Goal: Task Accomplishment & Management: Use online tool/utility

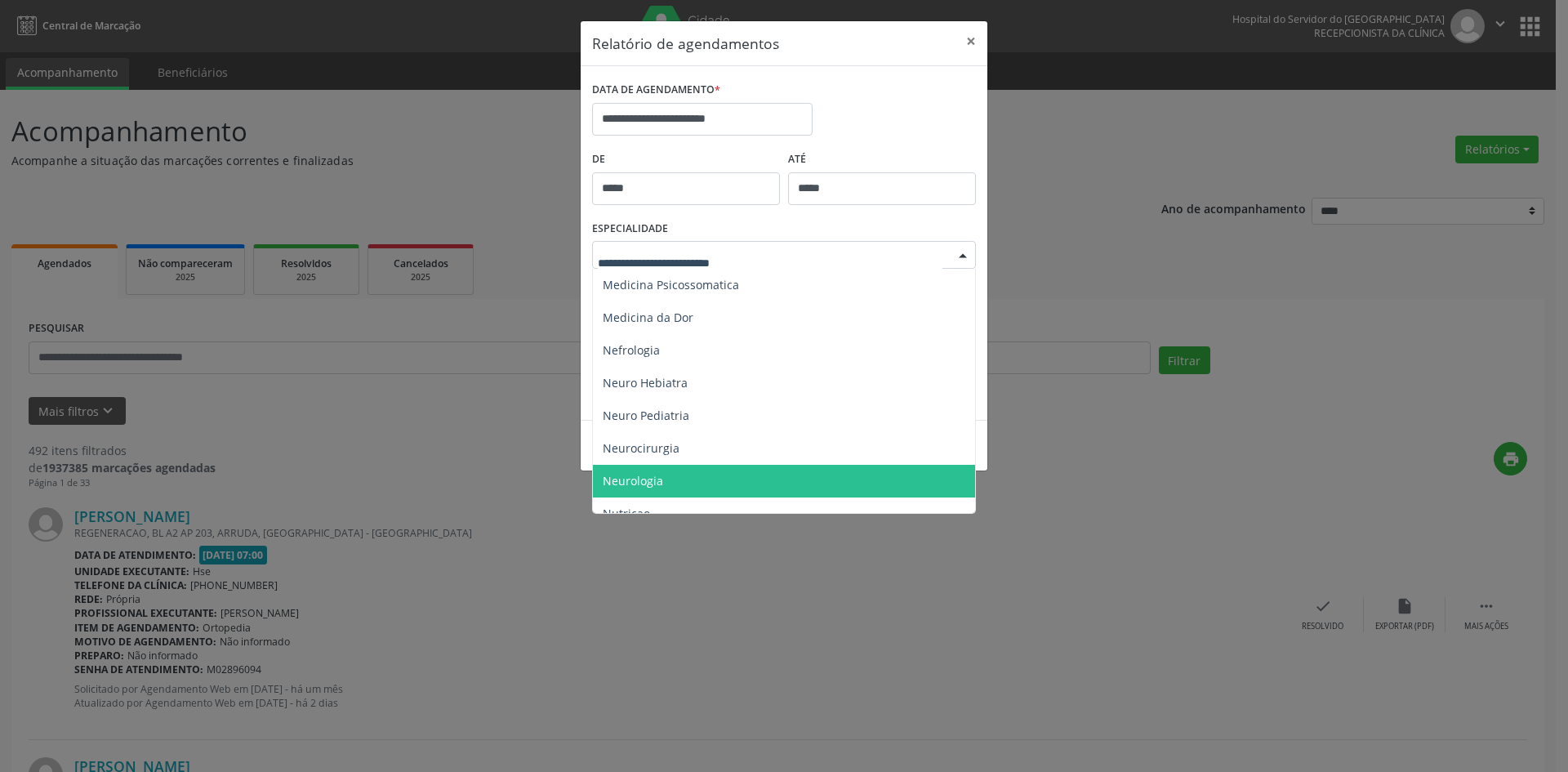
scroll to position [1389, 0]
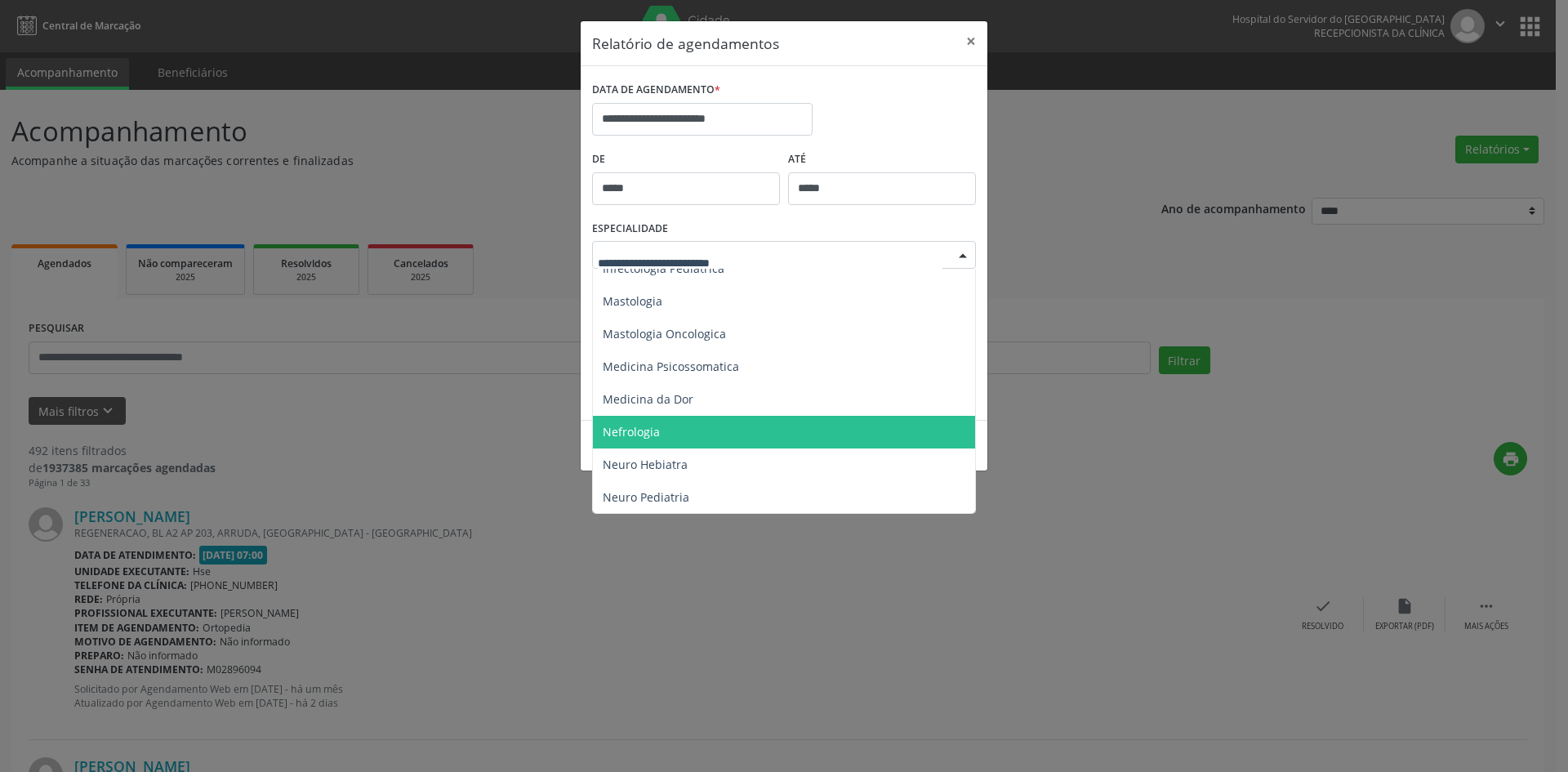
click at [640, 433] on span "Nefrologia" at bounding box center [631, 432] width 57 height 16
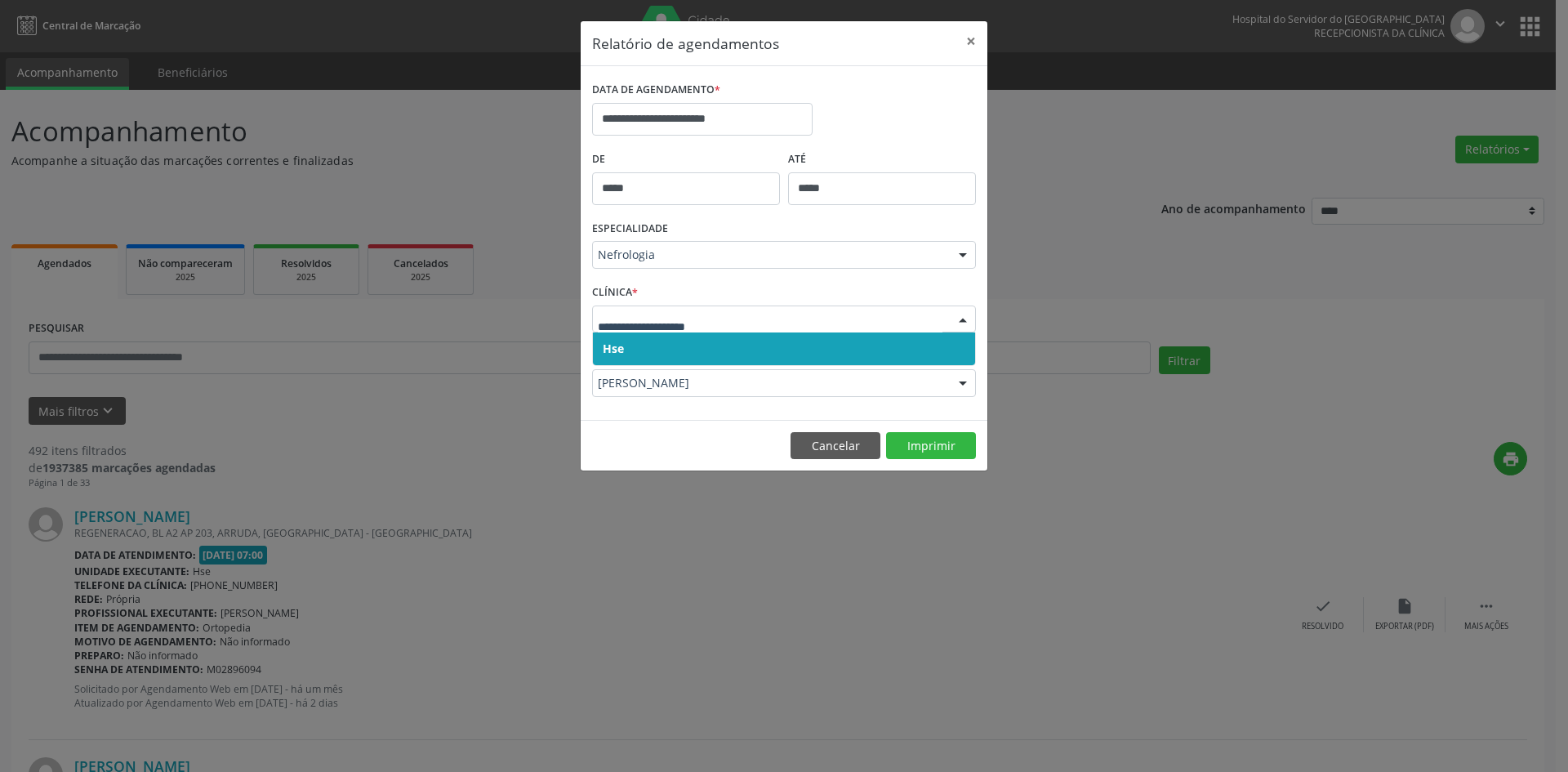
click at [607, 352] on span "Hse" at bounding box center [613, 348] width 21 height 16
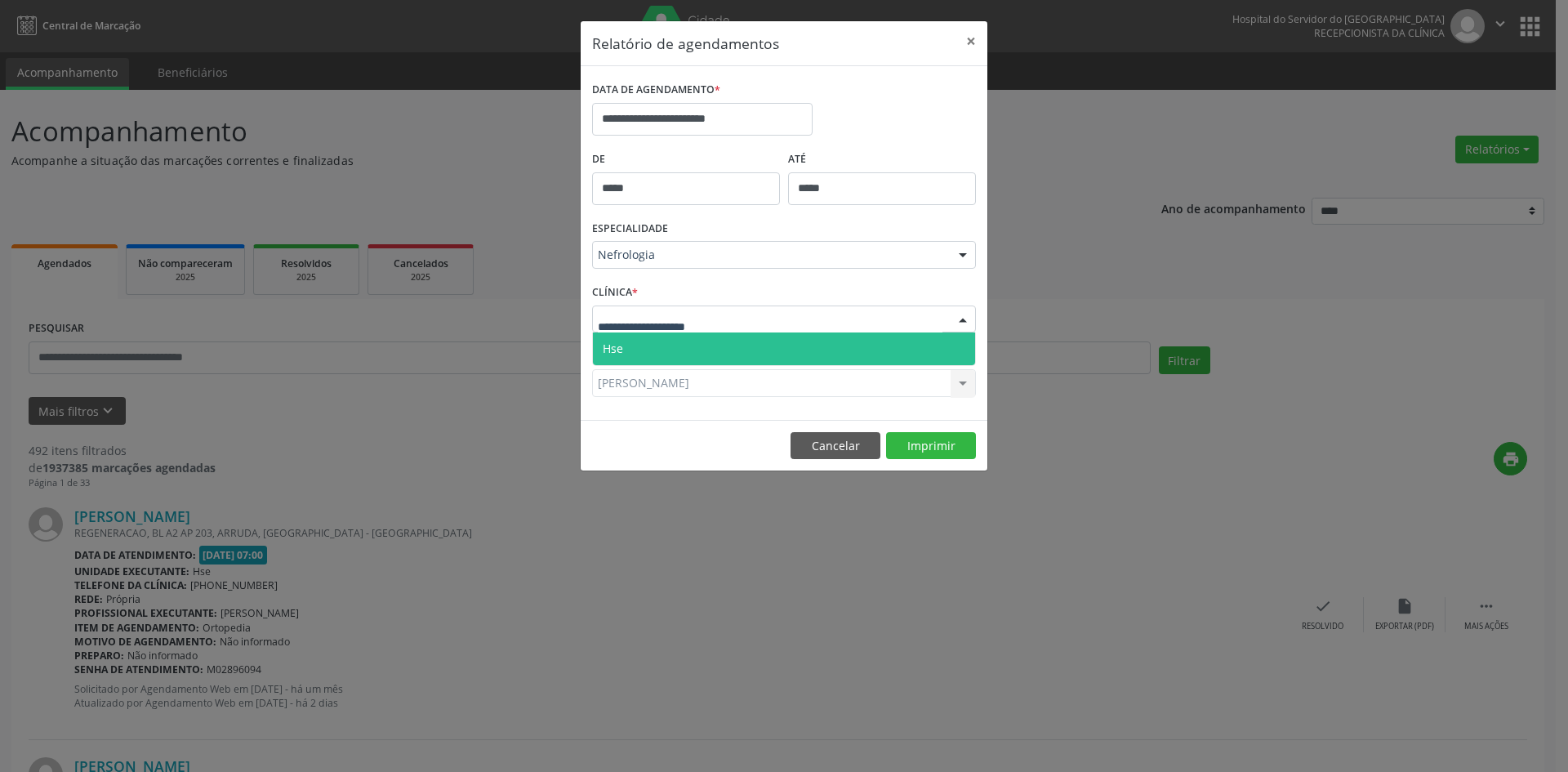
click at [607, 354] on span "Hse" at bounding box center [613, 348] width 20 height 16
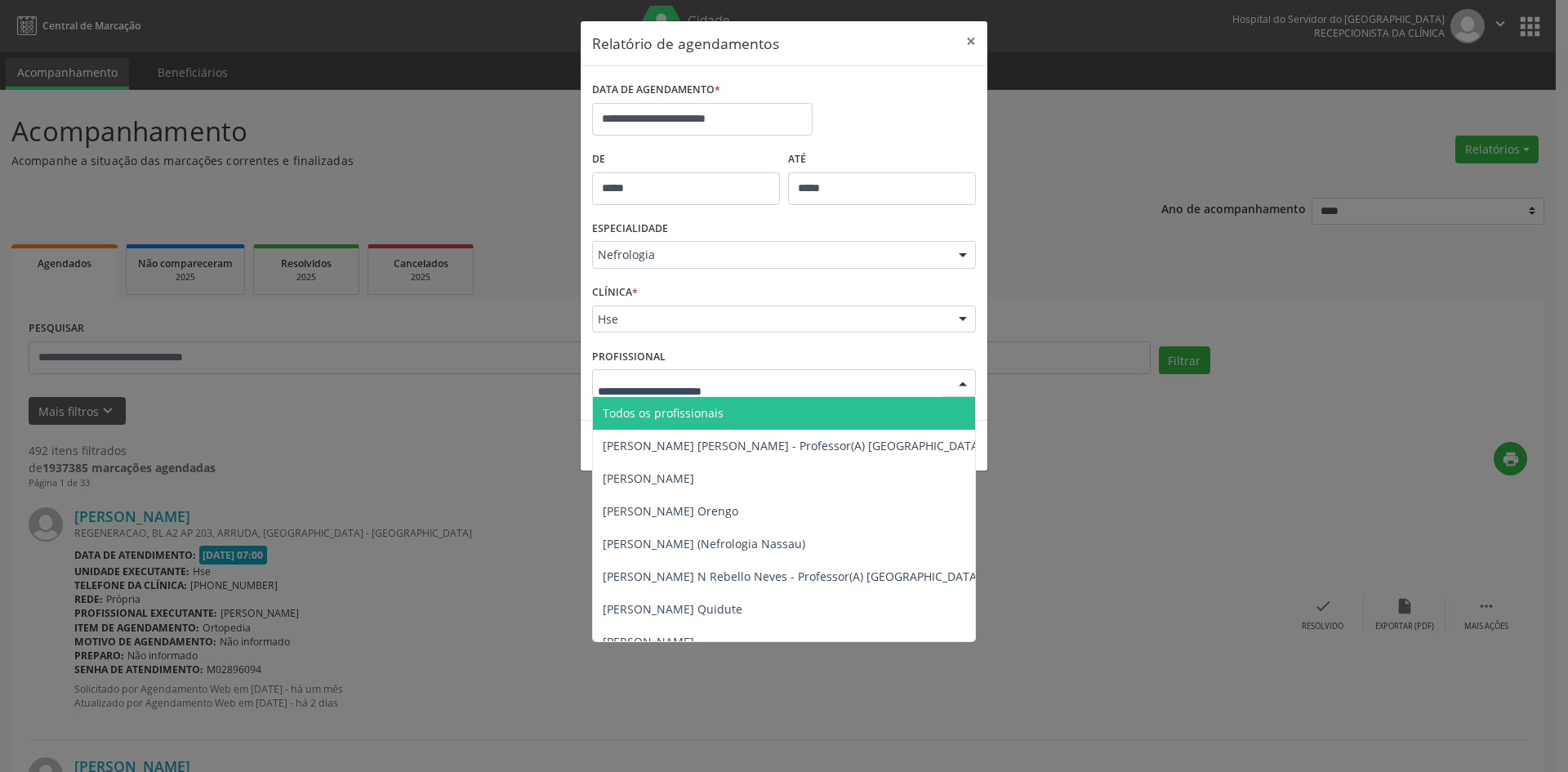
click at [640, 417] on span "Todos os profissionais" at bounding box center [663, 412] width 121 height 16
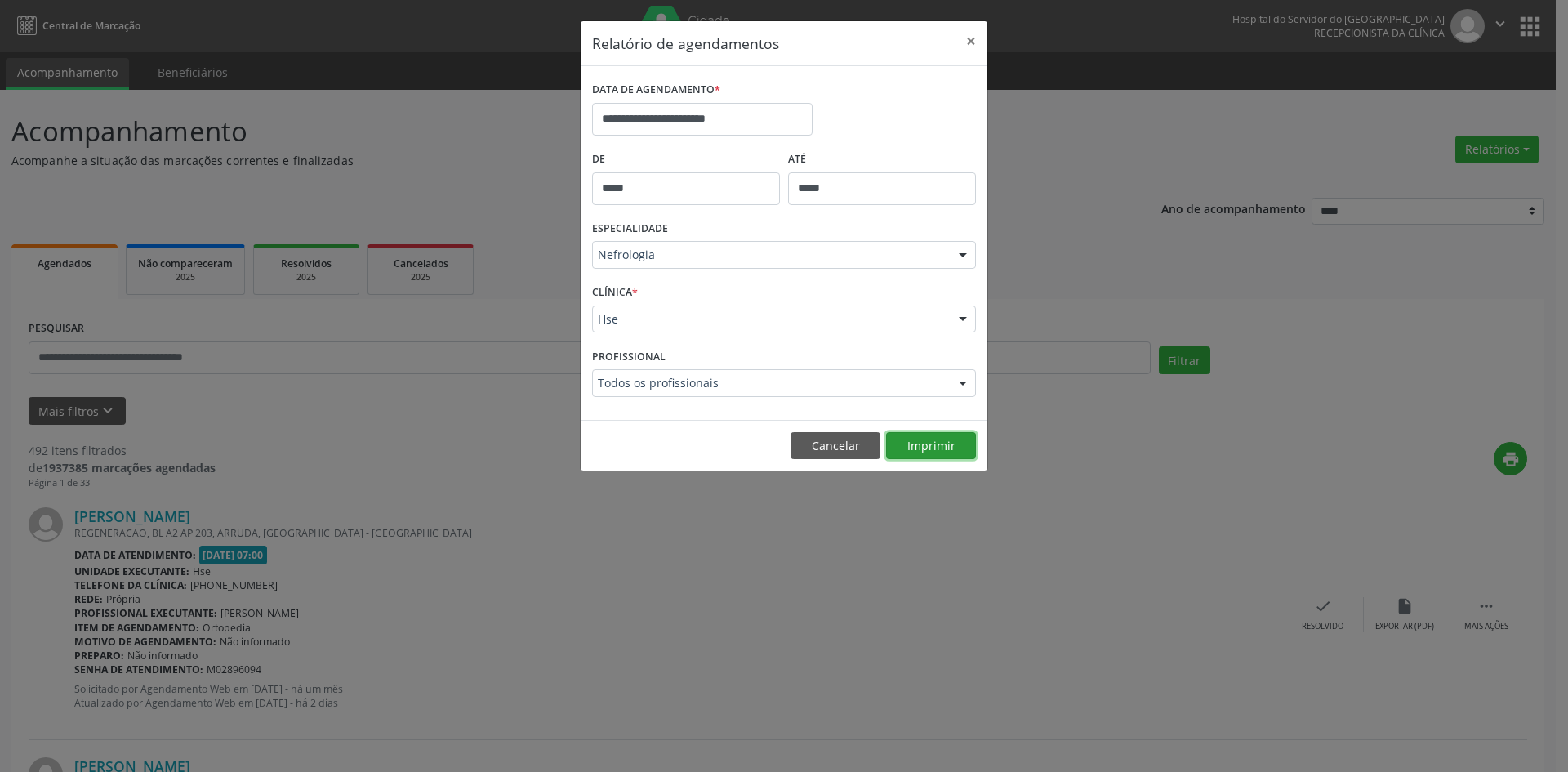
click at [949, 447] on button "Imprimir" at bounding box center [930, 446] width 89 height 28
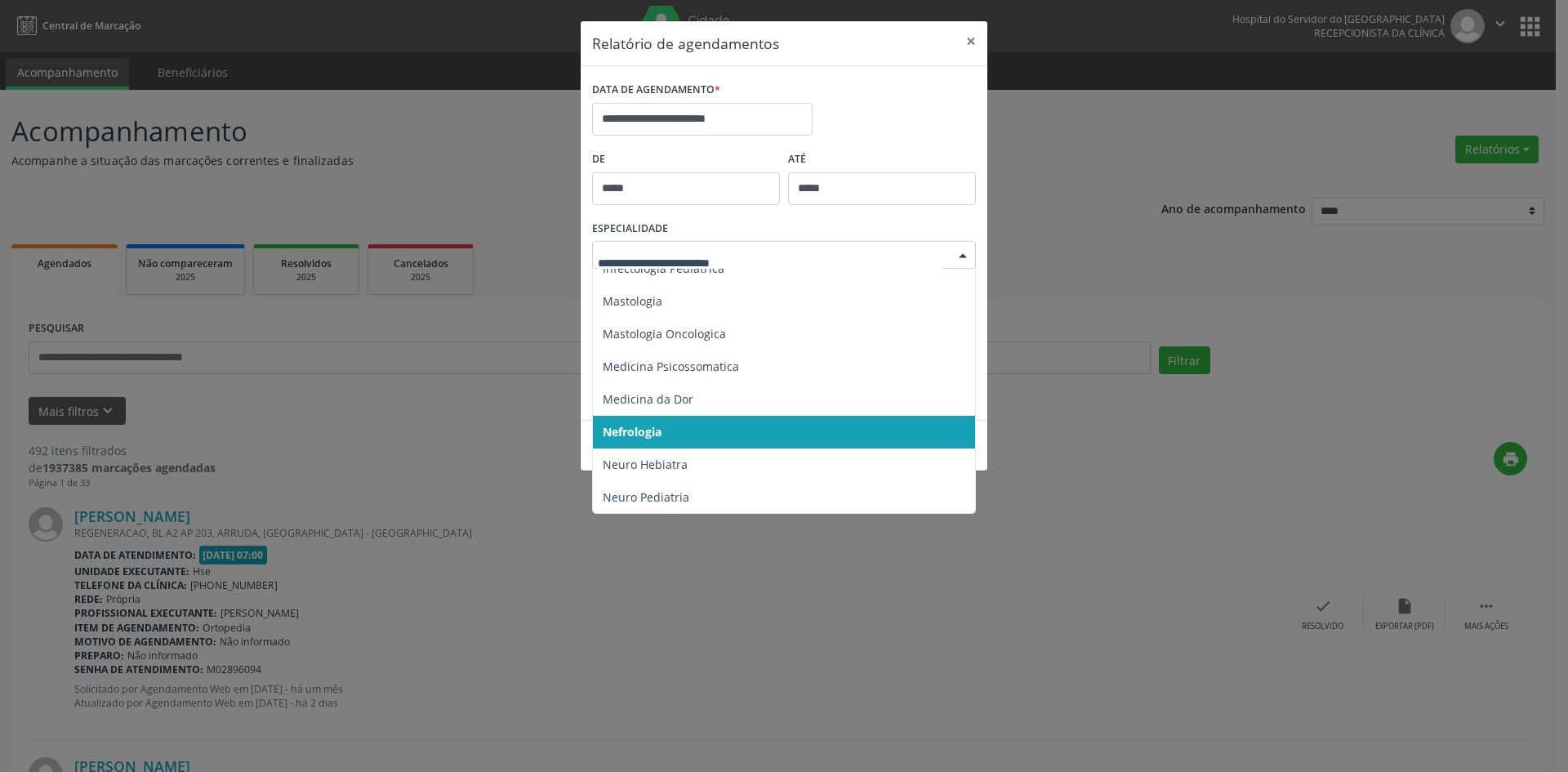
click at [956, 255] on div at bounding box center [962, 255] width 25 height 28
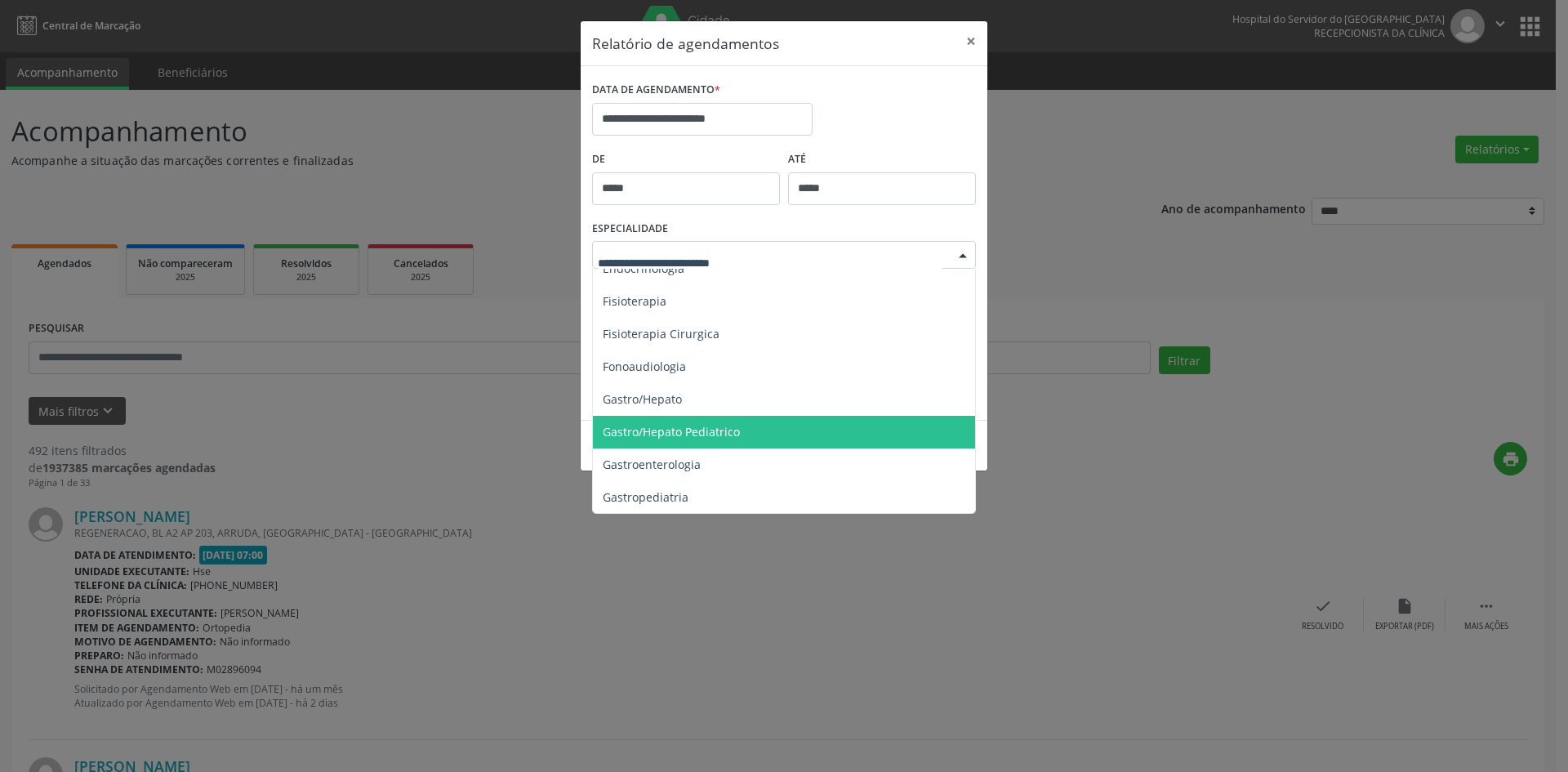
scroll to position [980, 0]
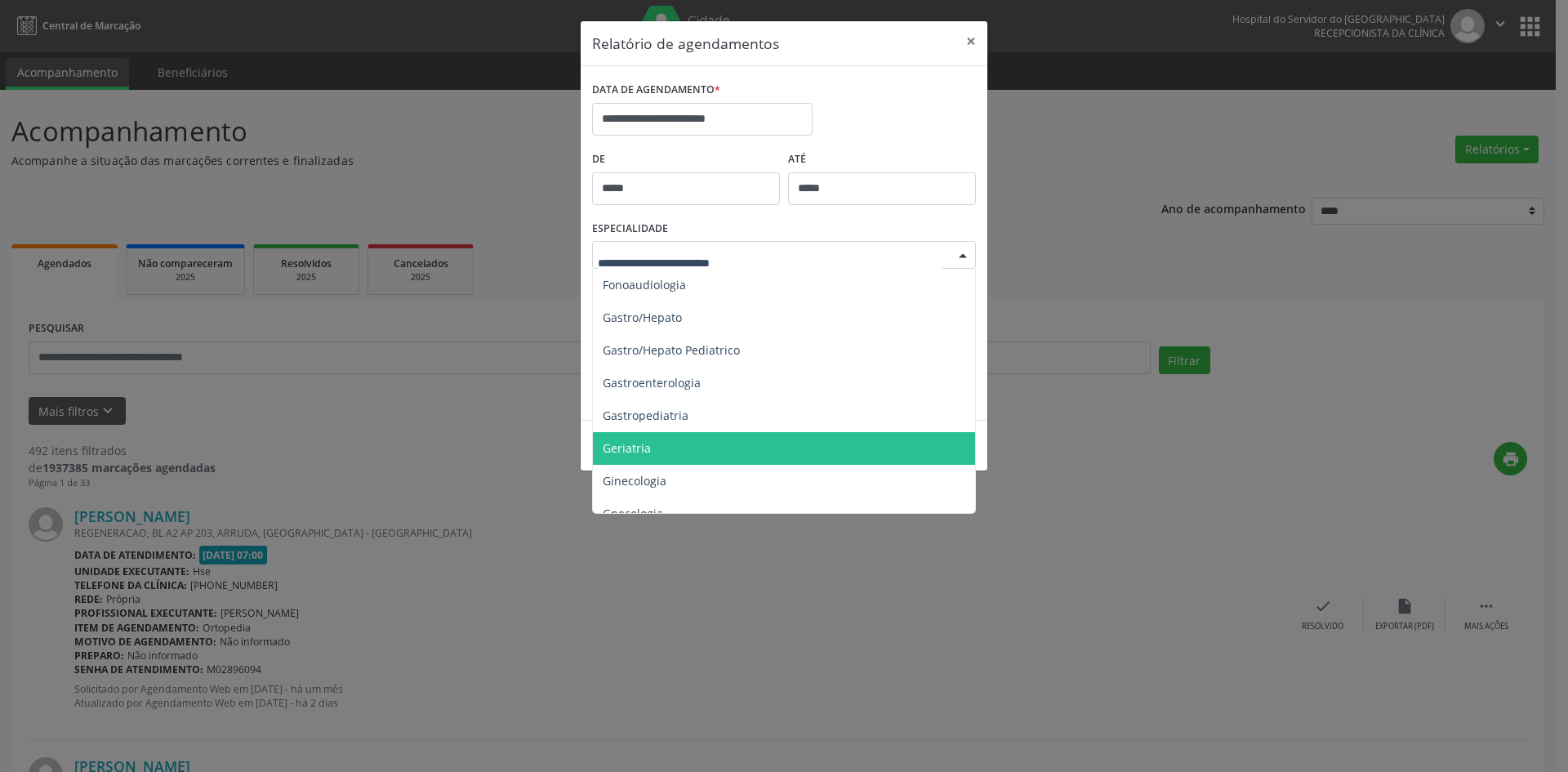
click at [609, 443] on span "Geriatria" at bounding box center [627, 447] width 48 height 16
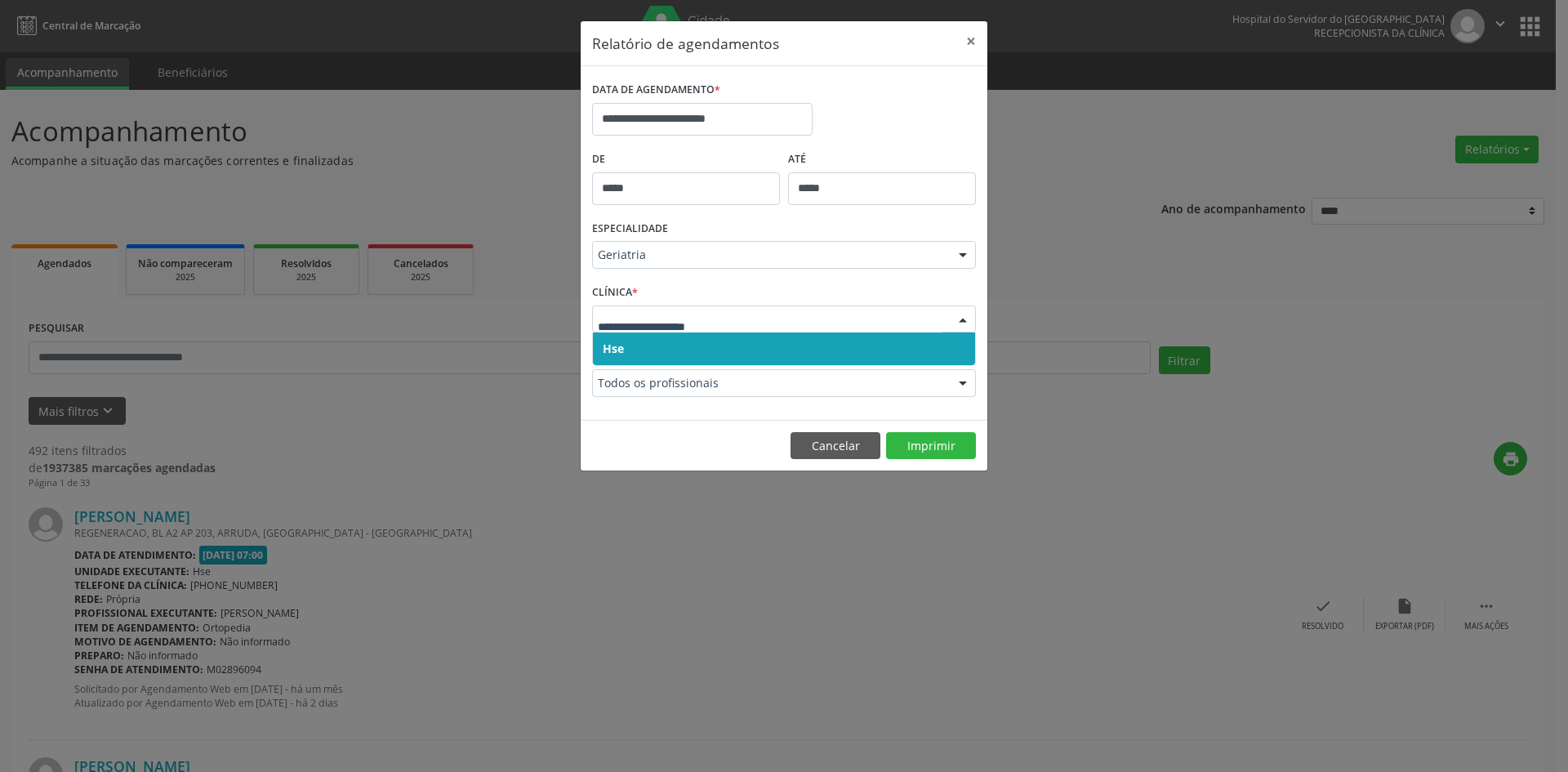
drag, startPoint x: 606, startPoint y: 318, endPoint x: 610, endPoint y: 337, distance: 19.4
drag, startPoint x: 617, startPoint y: 350, endPoint x: 617, endPoint y: 330, distance: 20.0
click at [617, 348] on span "Hse" at bounding box center [613, 348] width 21 height 16
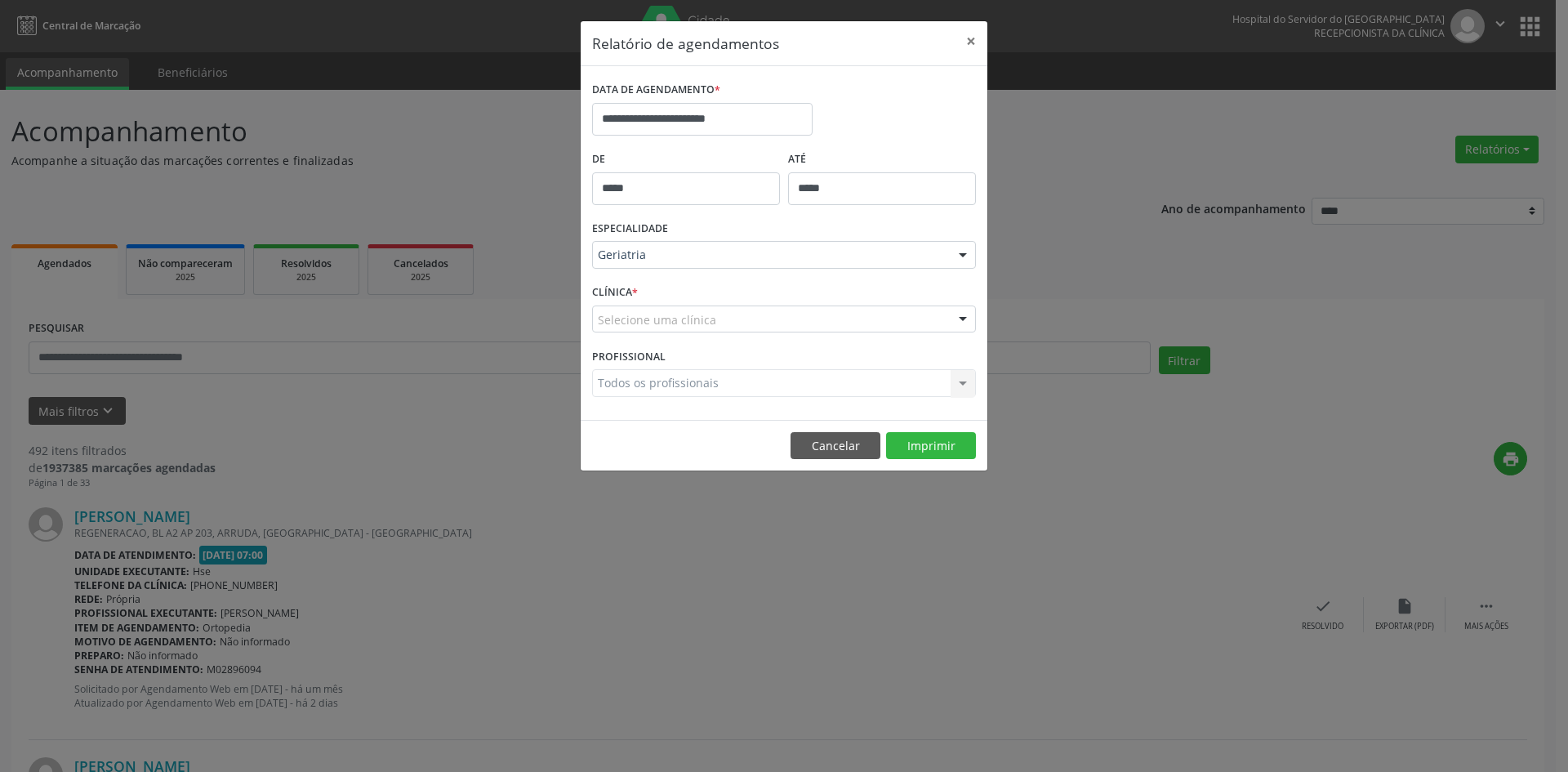
drag, startPoint x: 617, startPoint y: 330, endPoint x: 615, endPoint y: 347, distance: 17.1
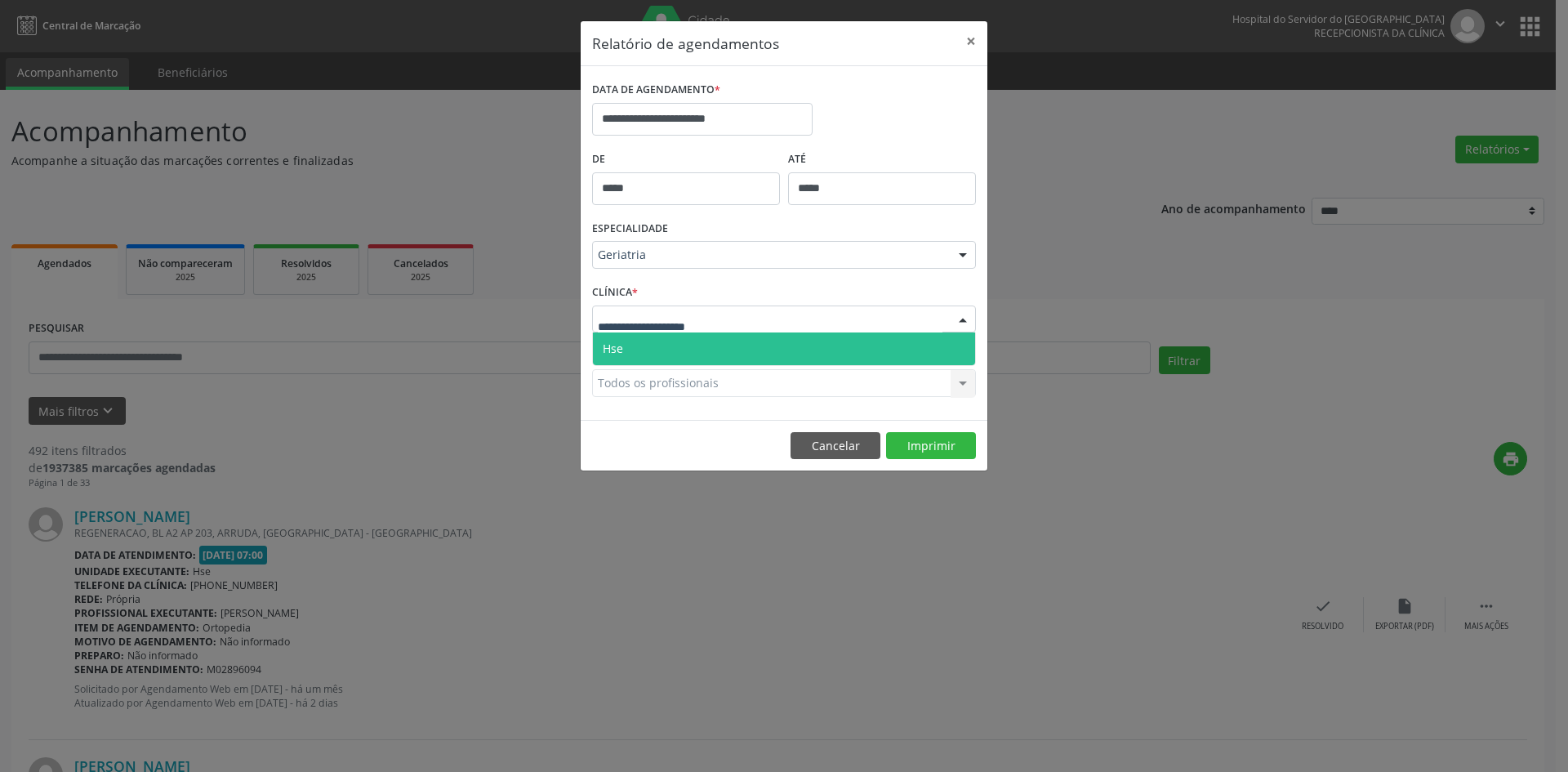
click at [615, 348] on span "Hse" at bounding box center [613, 348] width 20 height 16
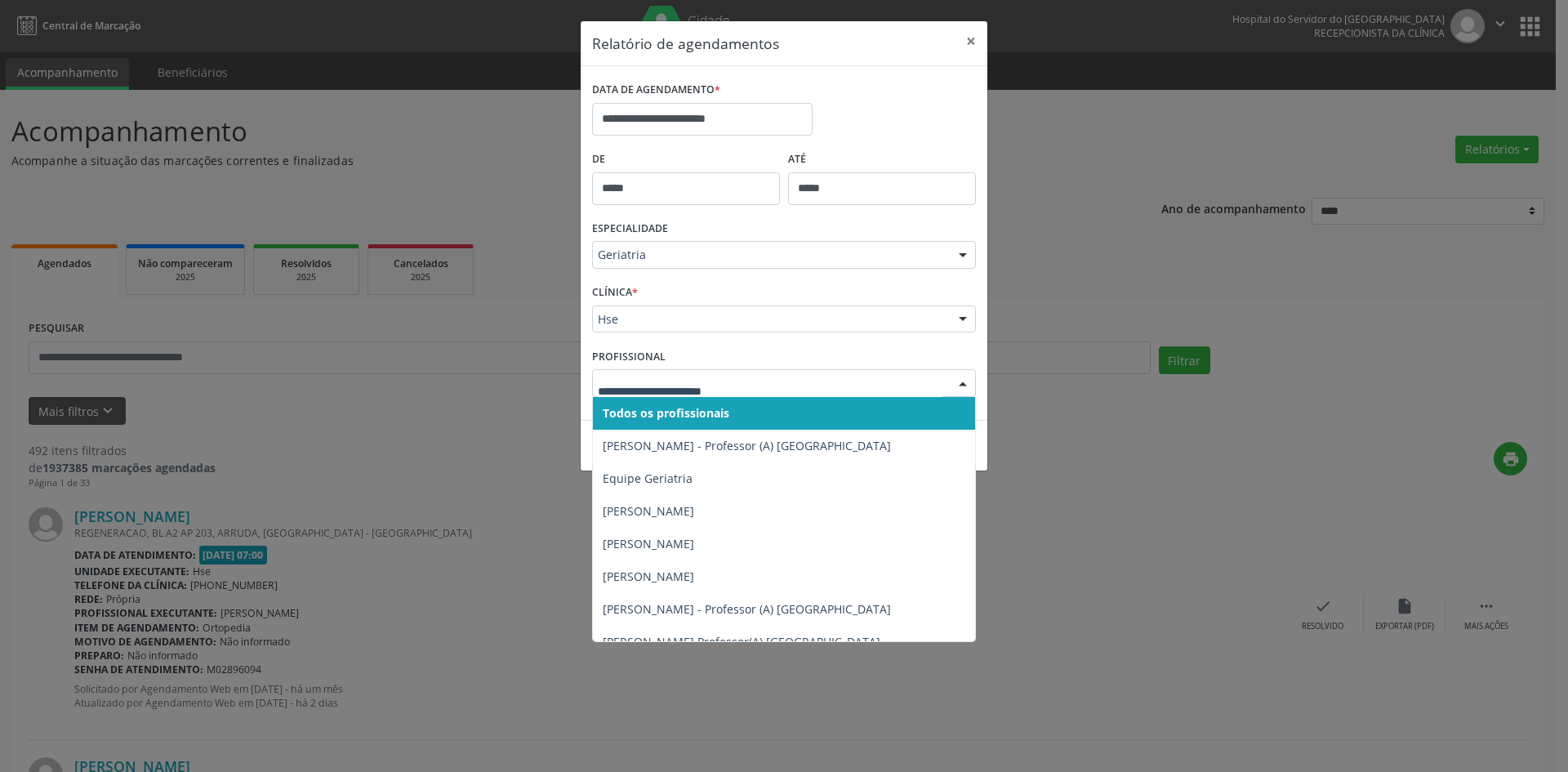
drag, startPoint x: 633, startPoint y: 415, endPoint x: 633, endPoint y: 396, distance: 19.0
click at [634, 416] on span "Todos os profissionais" at bounding box center [666, 412] width 126 height 16
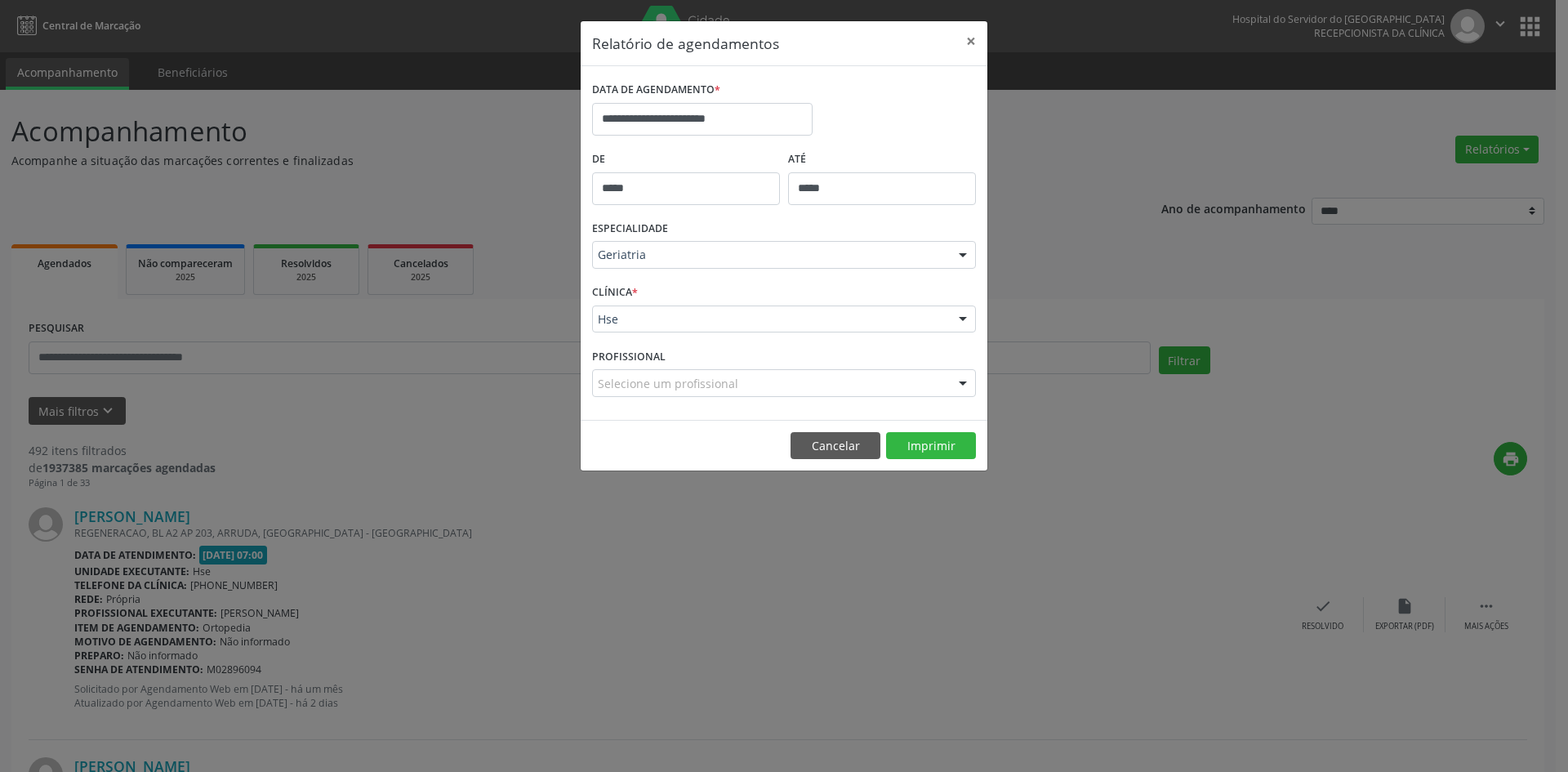
drag, startPoint x: 634, startPoint y: 387, endPoint x: 634, endPoint y: 403, distance: 16.0
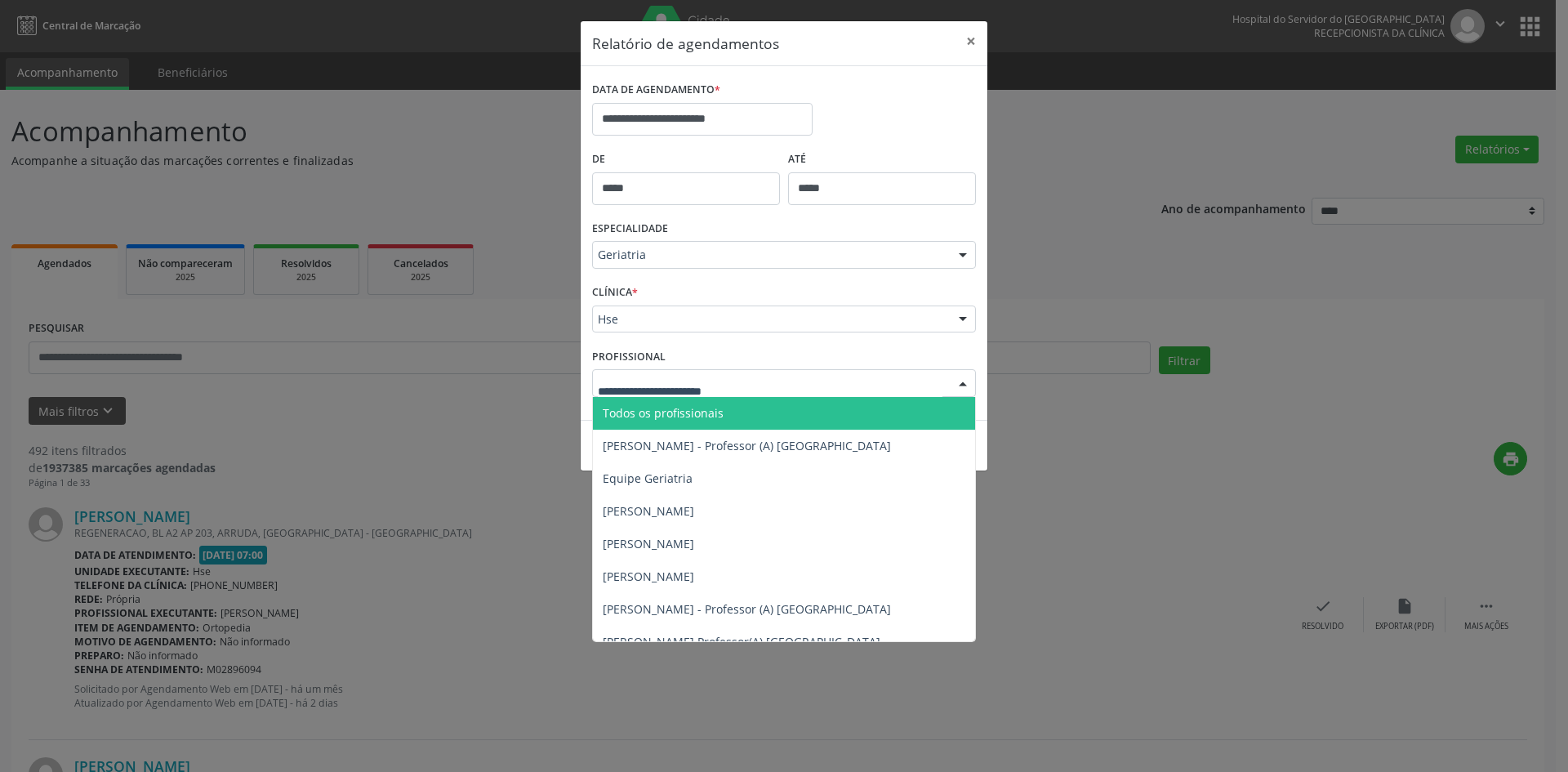
click at [633, 410] on span "Todos os profissionais" at bounding box center [663, 412] width 121 height 16
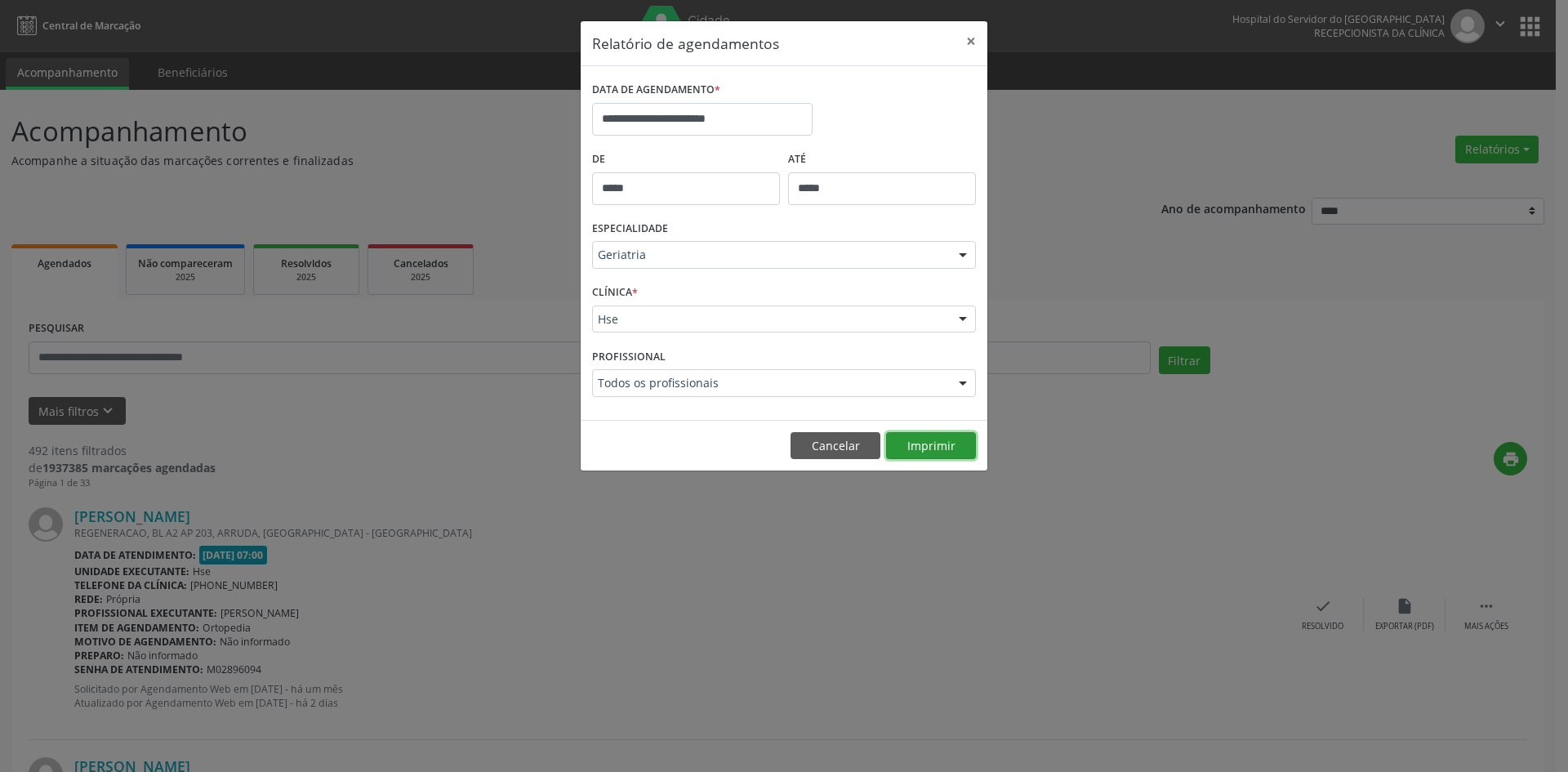
click at [944, 443] on button "Imprimir" at bounding box center [930, 446] width 89 height 28
click at [961, 254] on div at bounding box center [962, 255] width 25 height 28
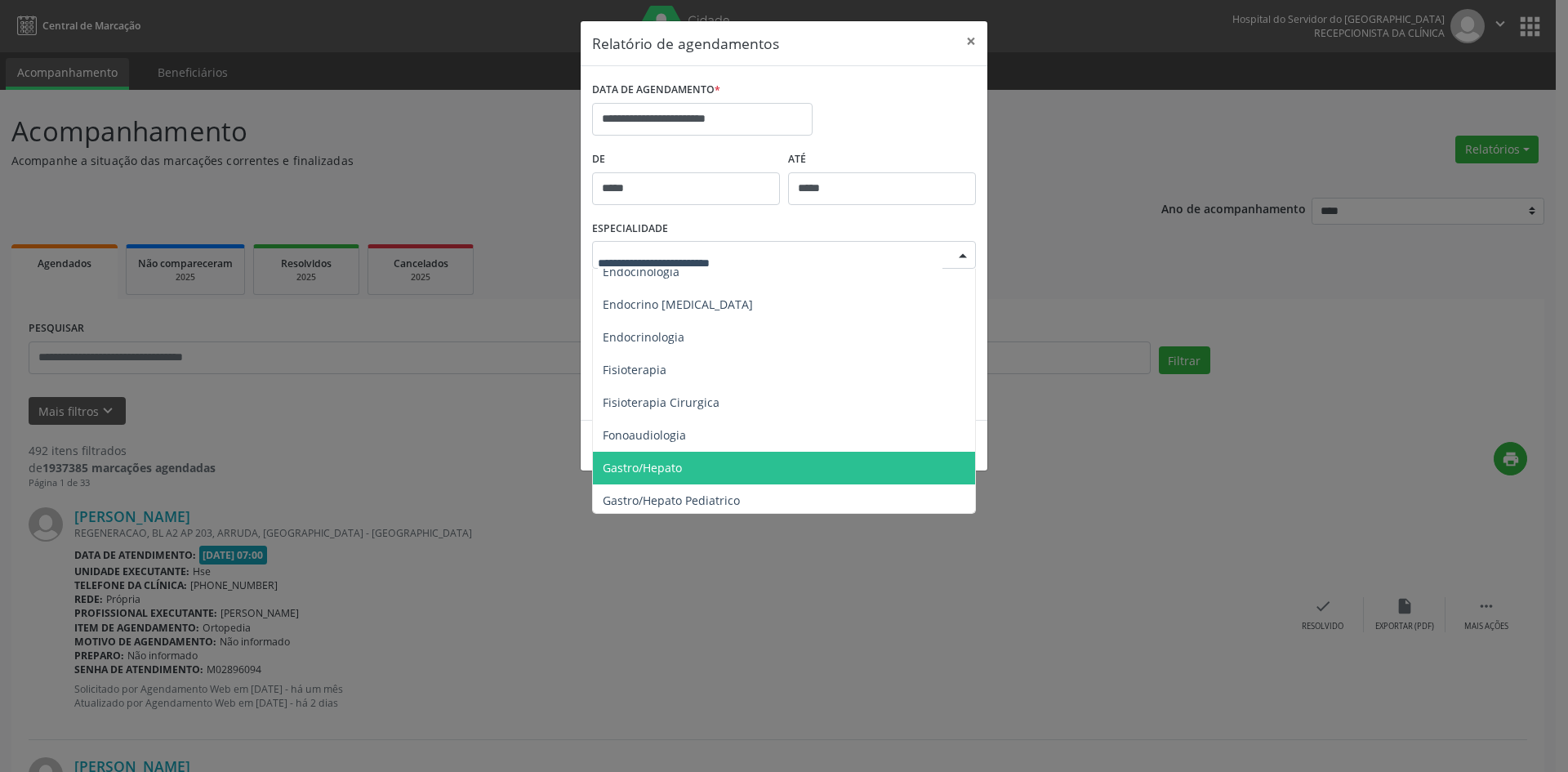
scroll to position [817, 0]
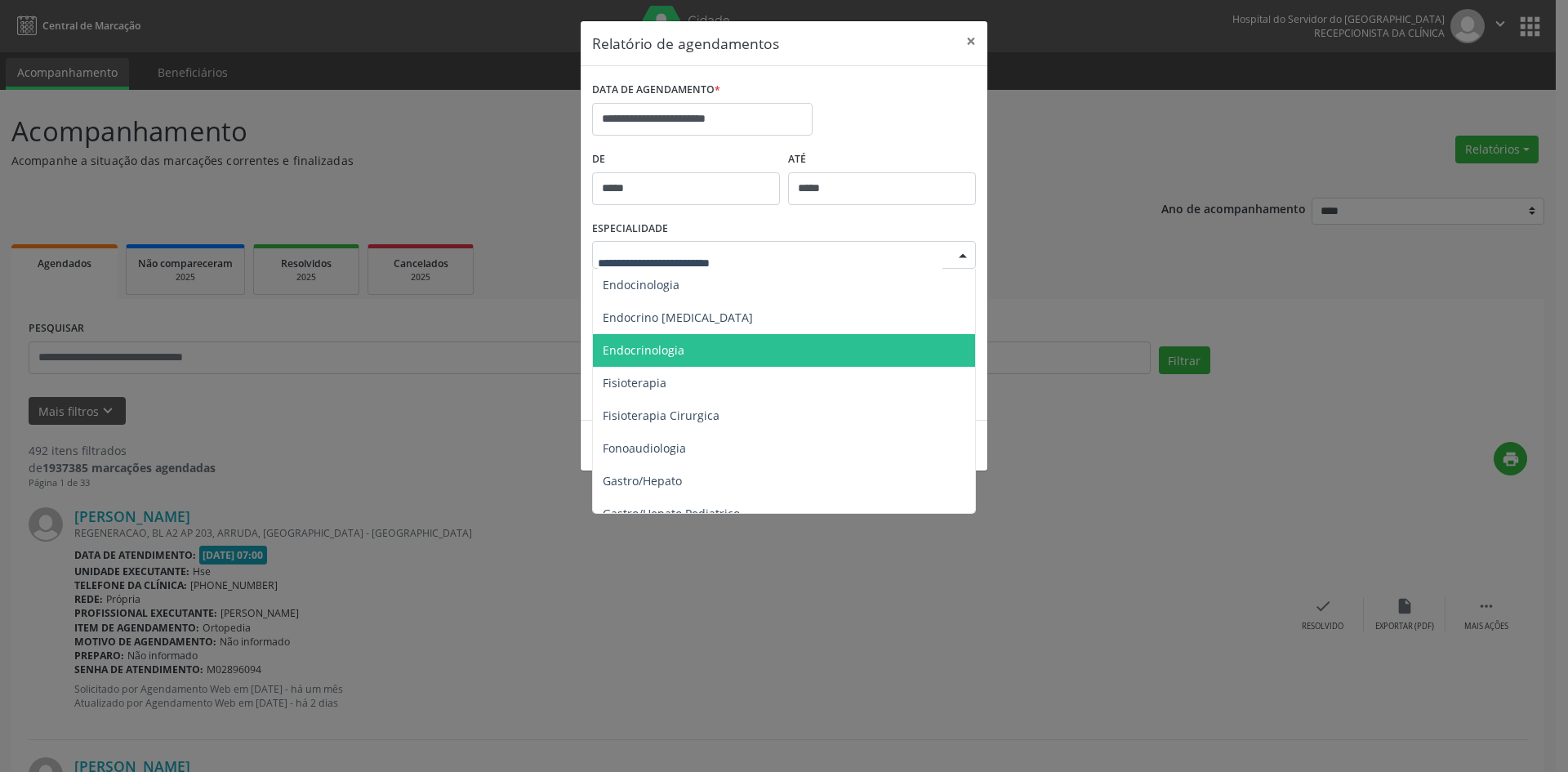
click at [677, 353] on span "Endocrinologia" at bounding box center [643, 350] width 82 height 16
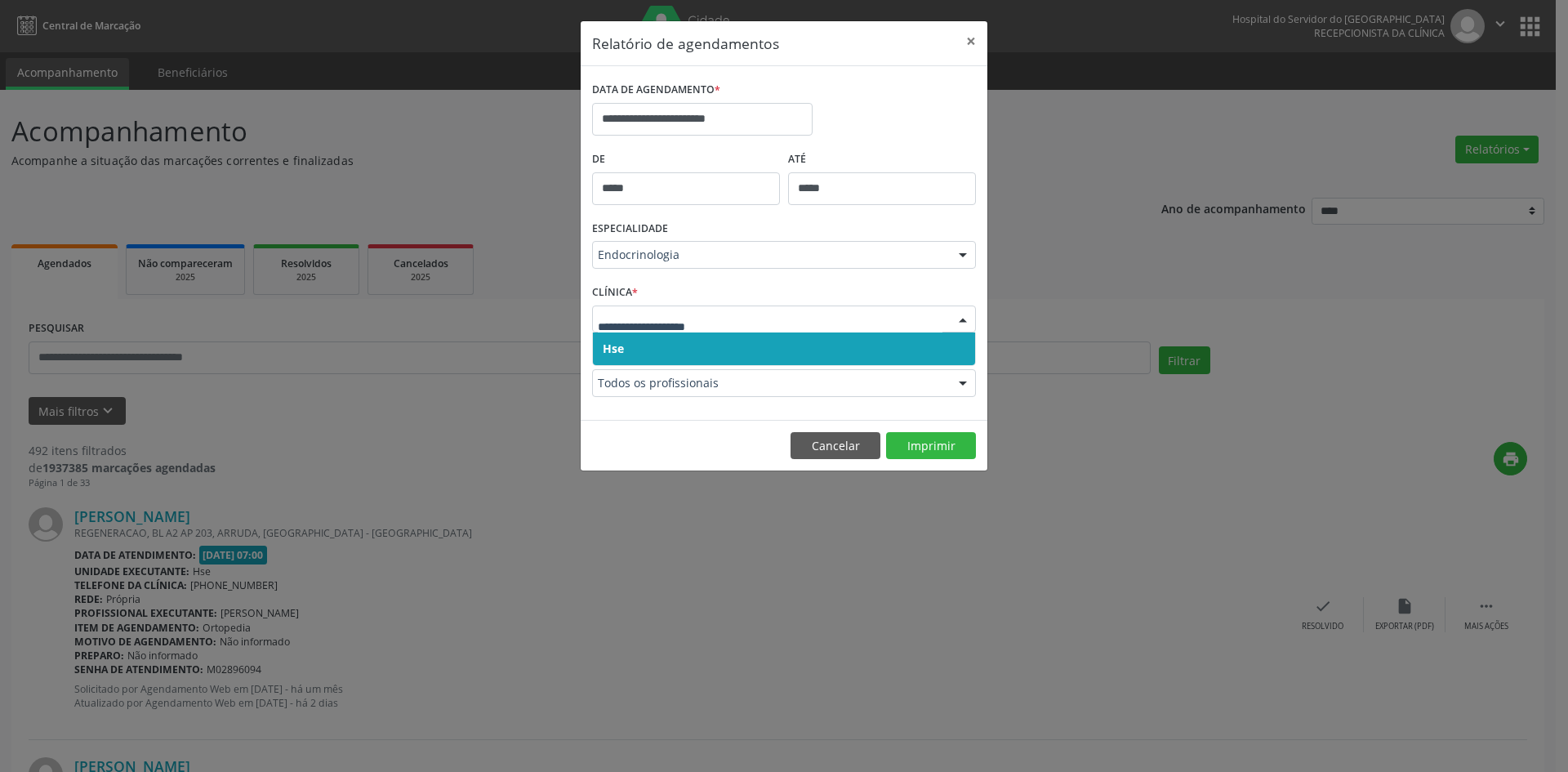
drag, startPoint x: 609, startPoint y: 354, endPoint x: 609, endPoint y: 328, distance: 26.0
click at [609, 350] on span "Hse" at bounding box center [613, 348] width 21 height 16
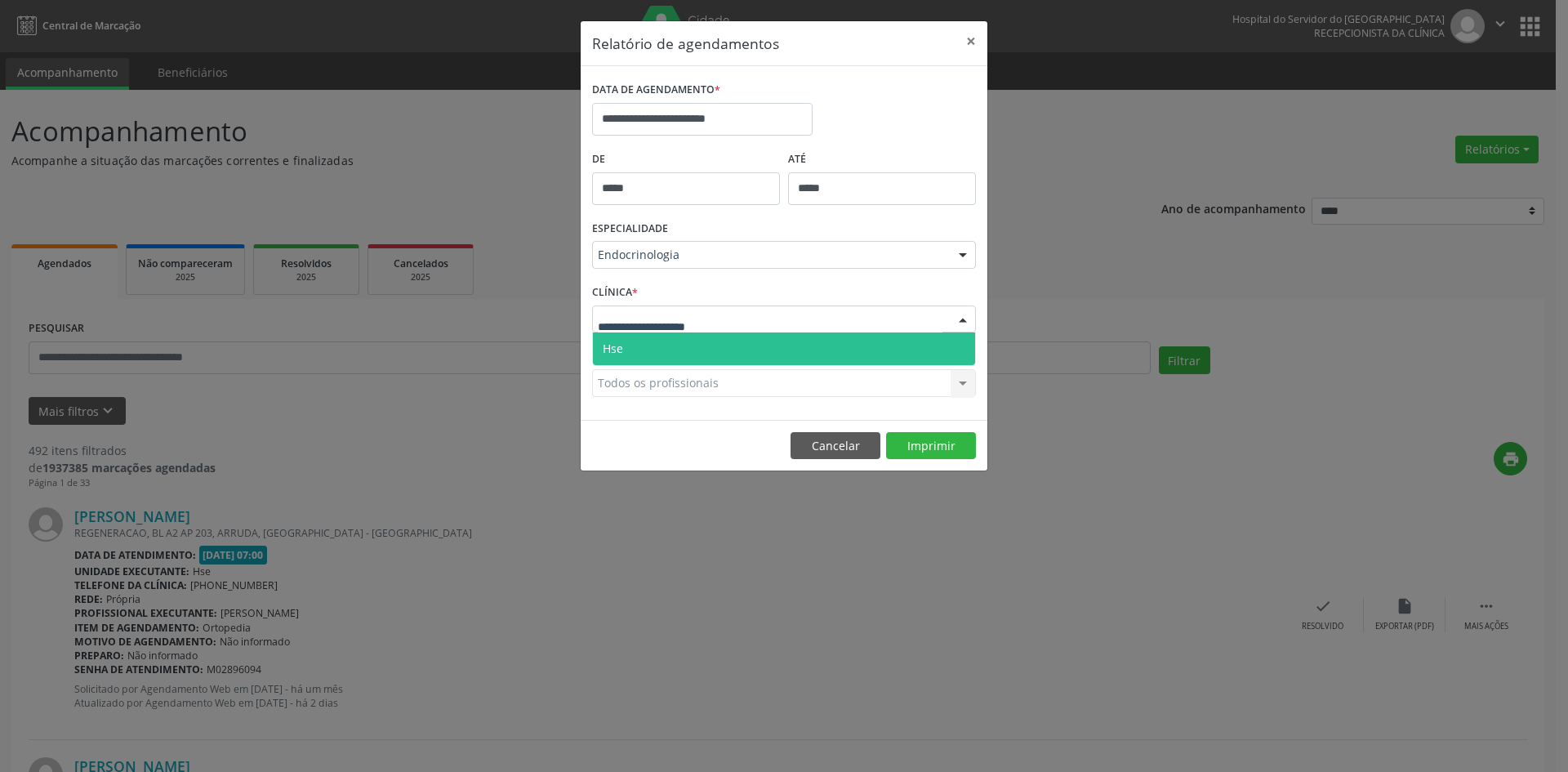
click at [610, 354] on span "Hse" at bounding box center [613, 348] width 20 height 16
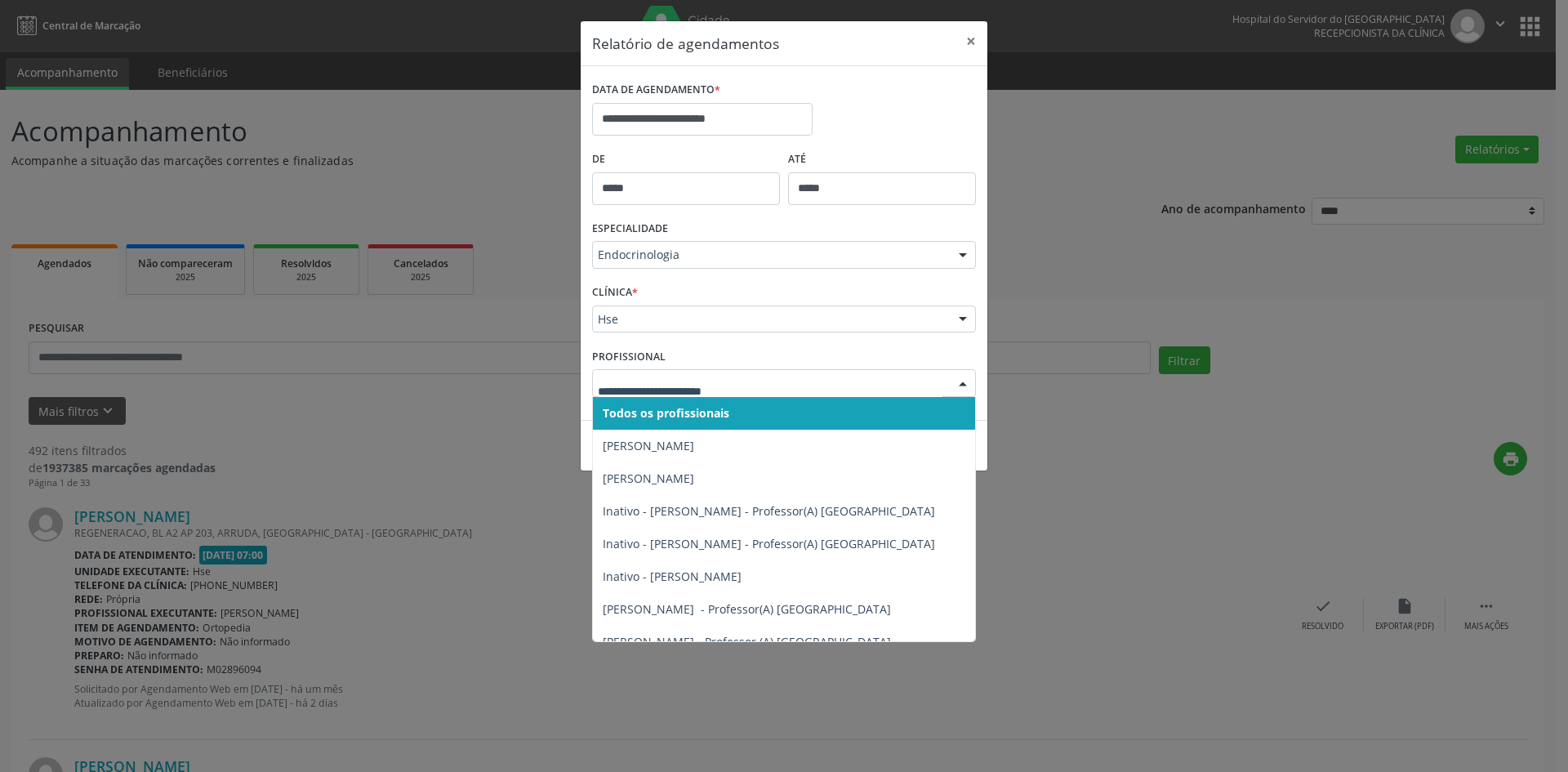
click at [646, 411] on span "Todos os profissionais" at bounding box center [666, 412] width 126 height 16
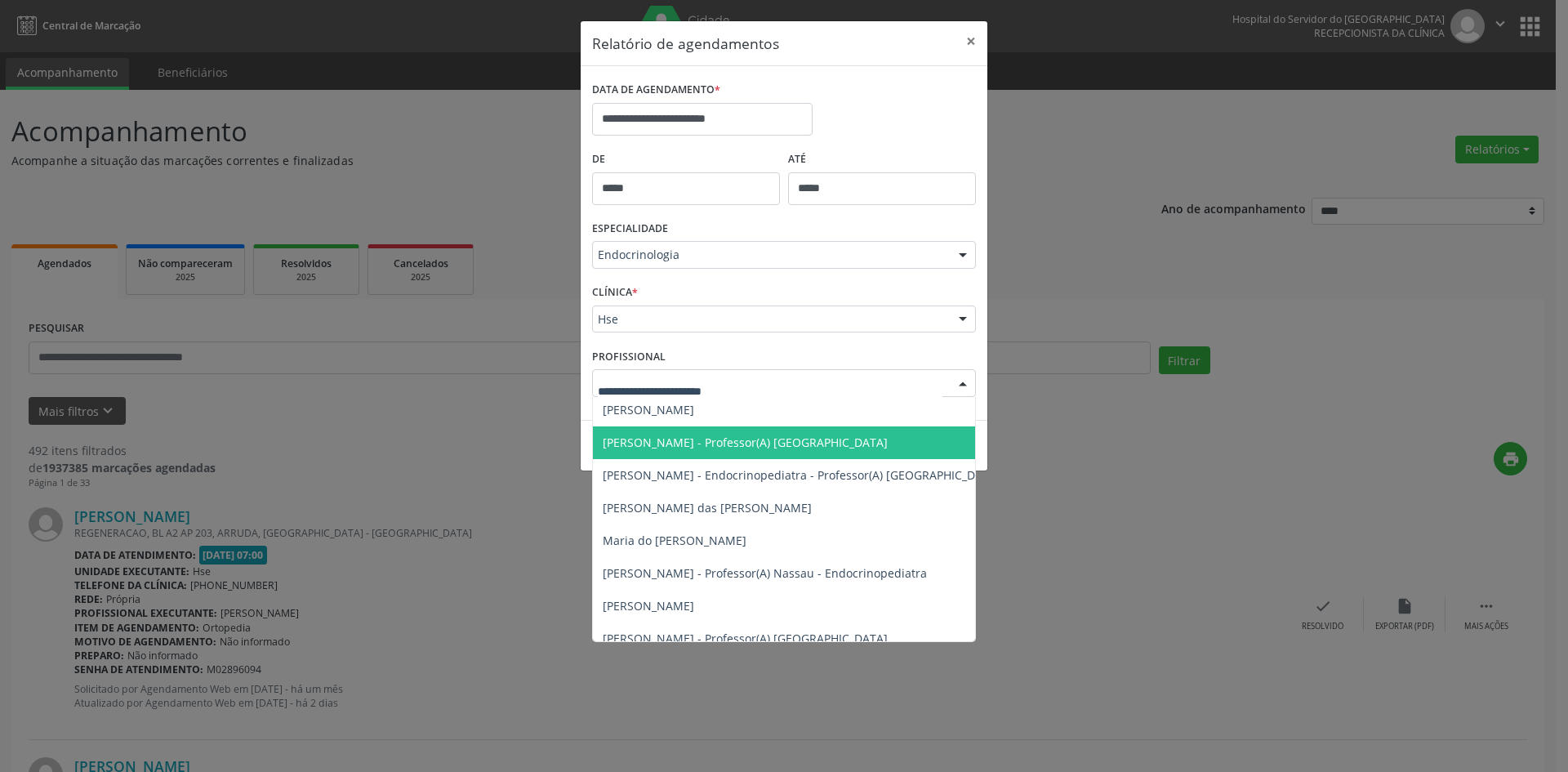
scroll to position [389, 0]
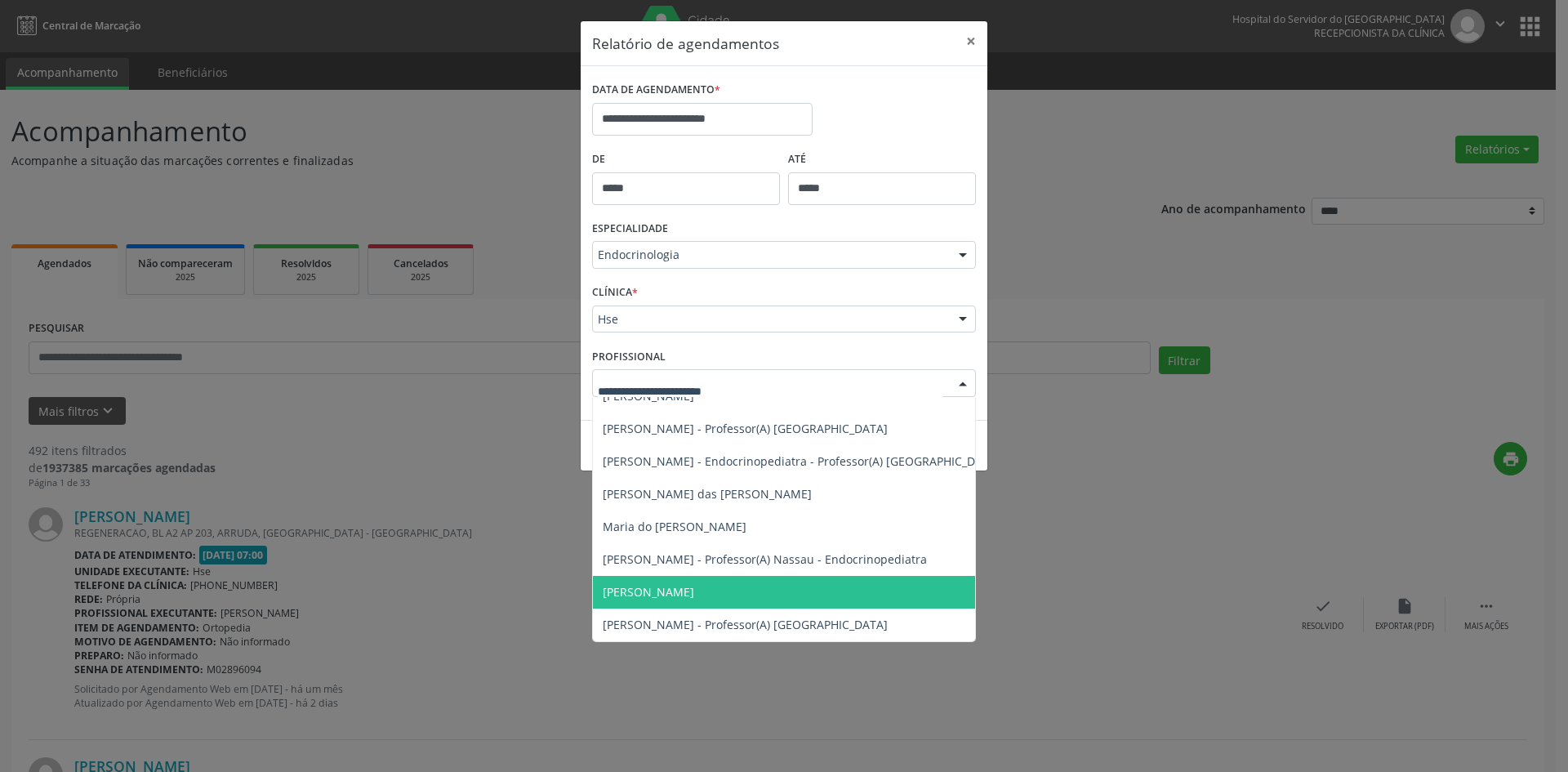
click at [694, 584] on span "[PERSON_NAME]" at bounding box center [648, 591] width 91 height 16
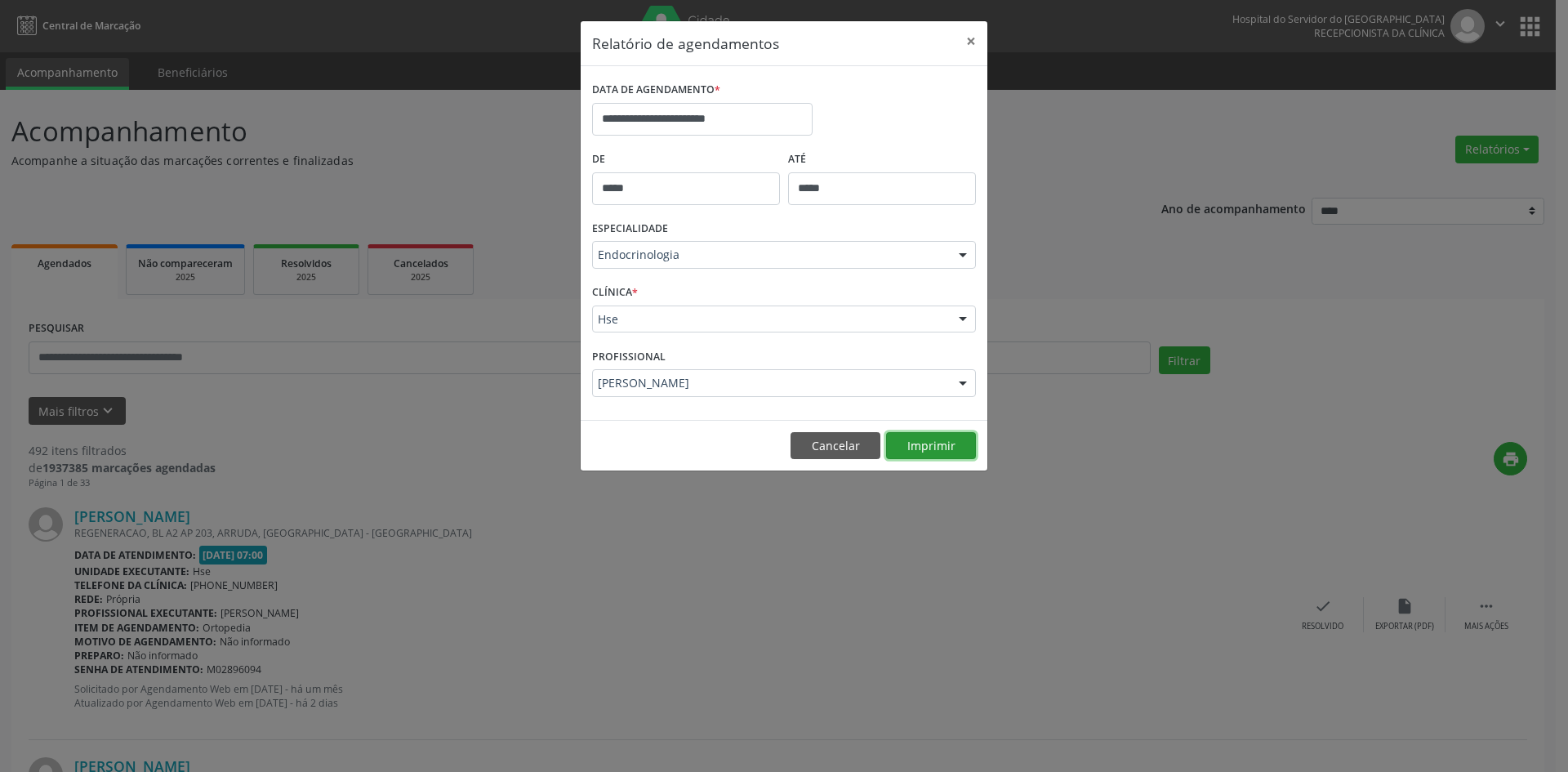
click at [927, 452] on button "Imprimir" at bounding box center [930, 446] width 89 height 28
click at [961, 254] on div at bounding box center [962, 255] width 25 height 28
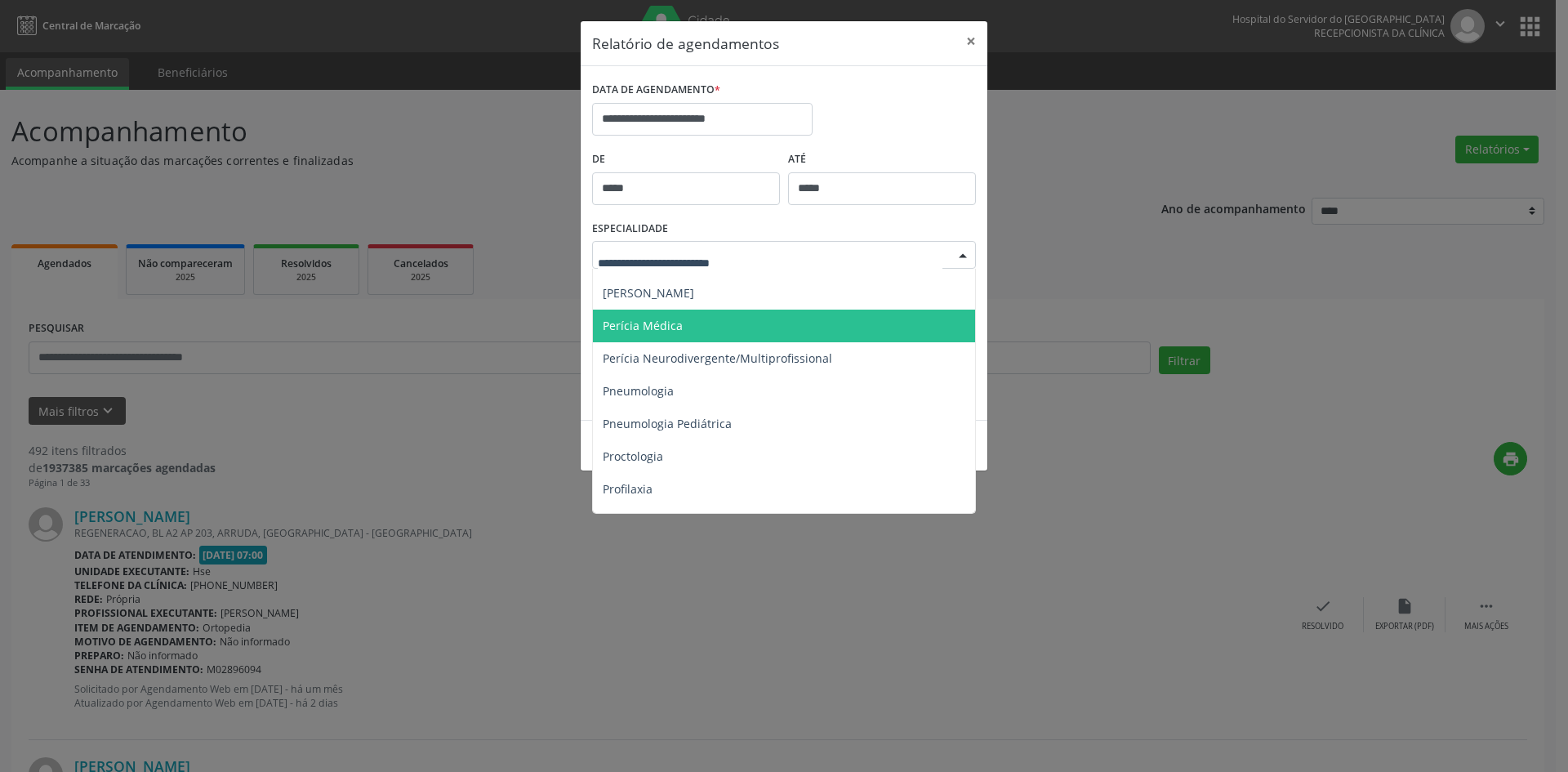
scroll to position [2615, 0]
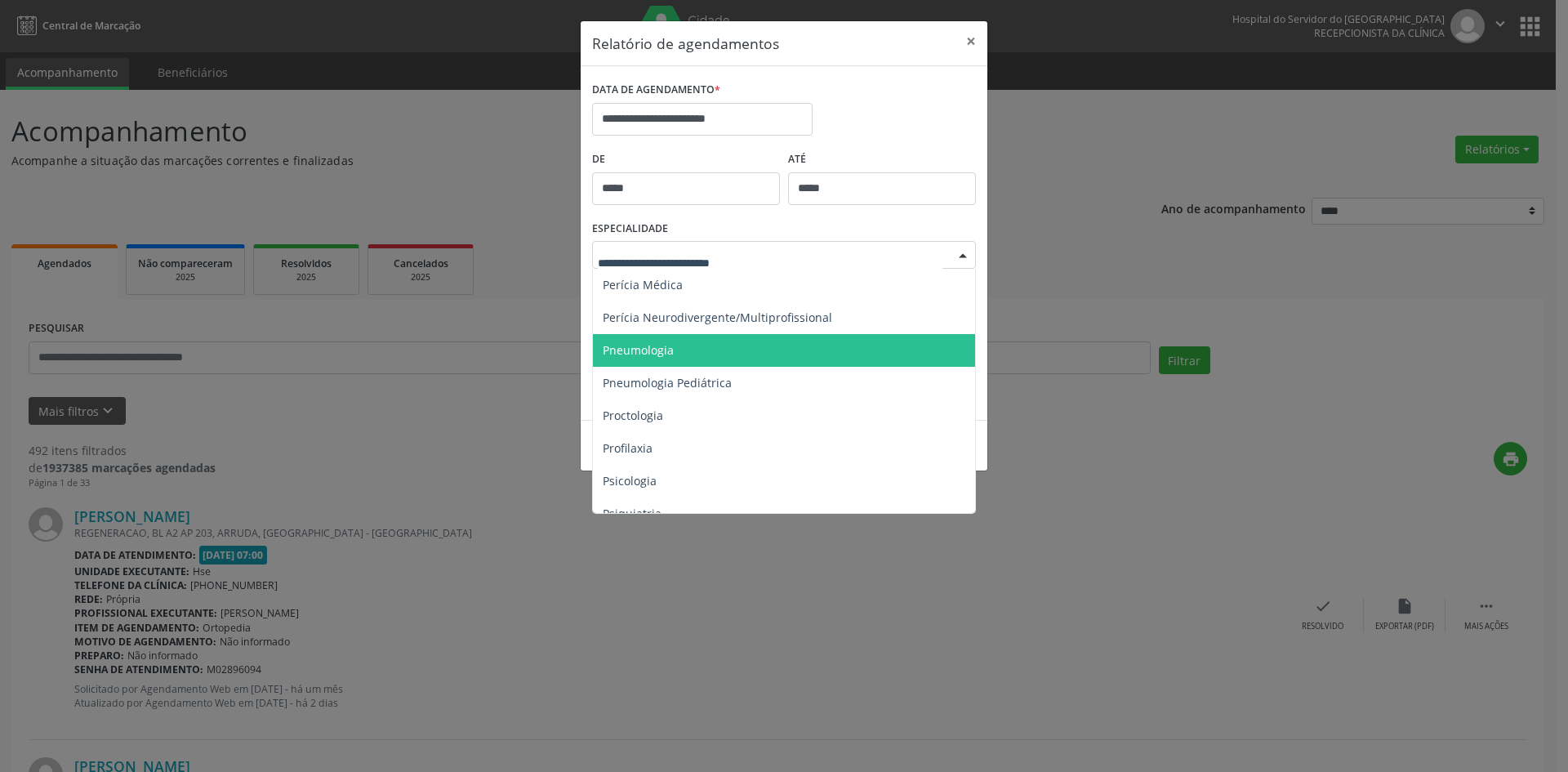
click at [637, 348] on span "Pneumologia" at bounding box center [638, 350] width 71 height 16
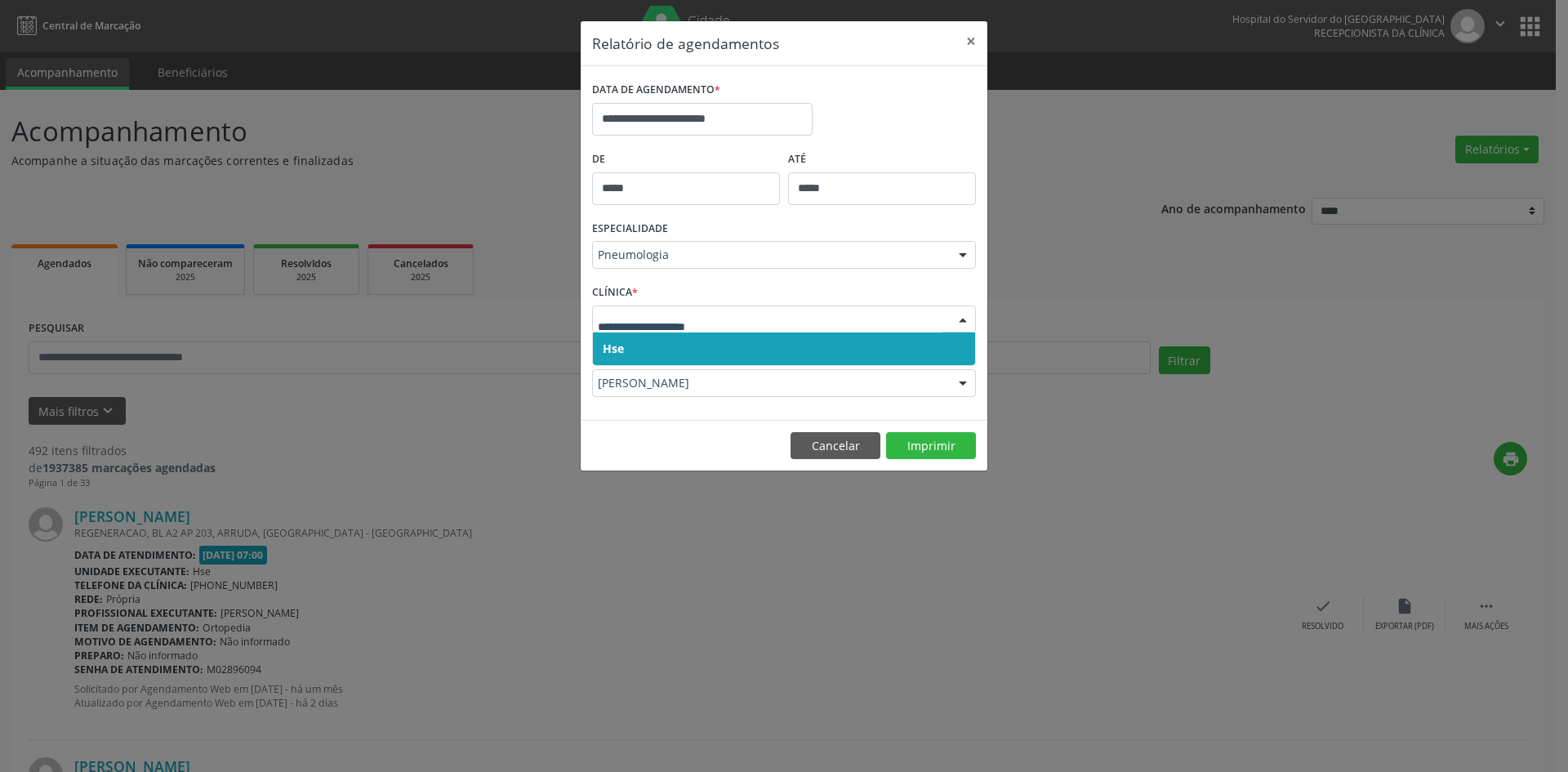
click at [617, 348] on span "Hse" at bounding box center [613, 348] width 21 height 16
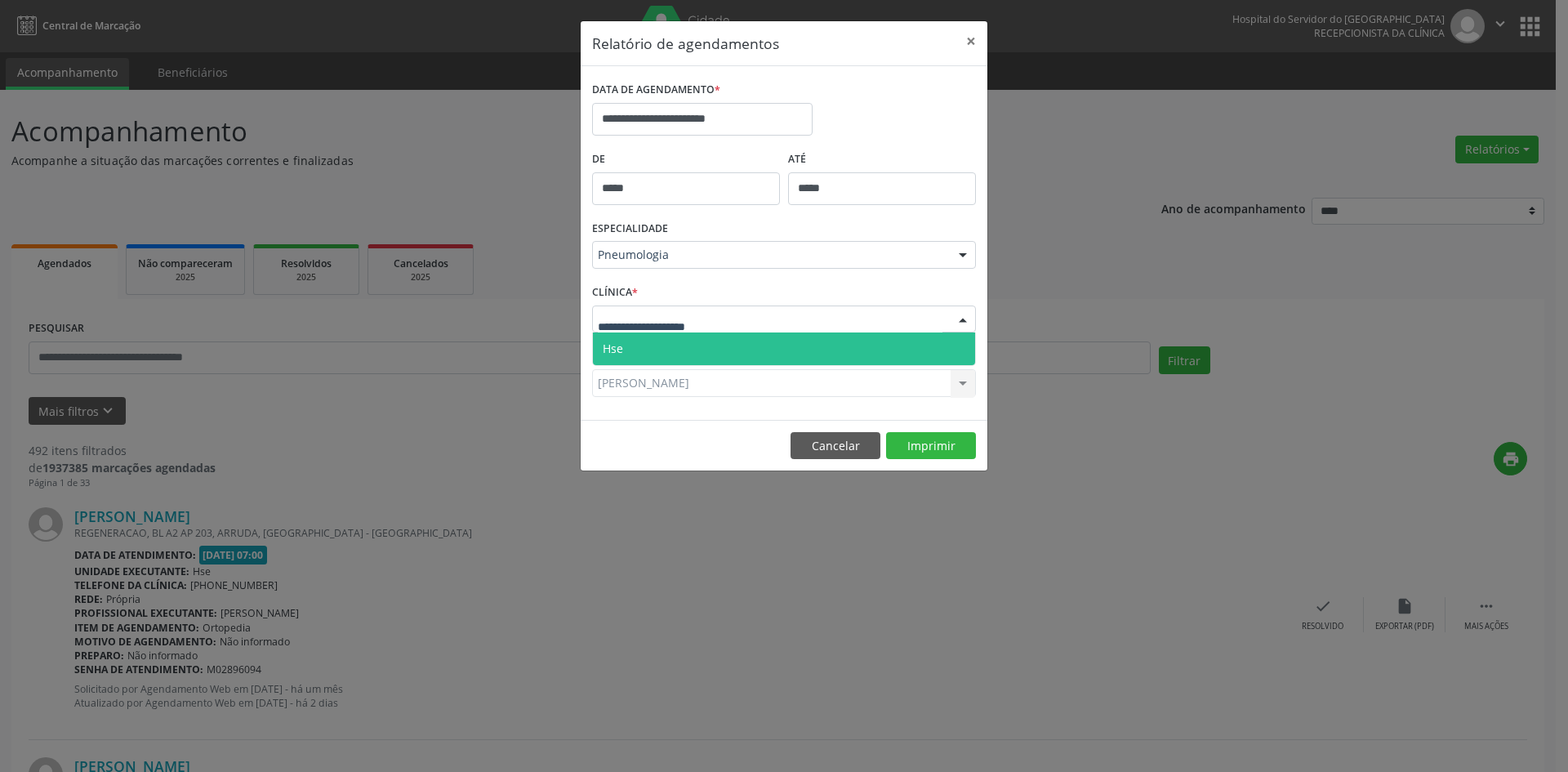
click at [618, 350] on span "Hse" at bounding box center [613, 348] width 20 height 16
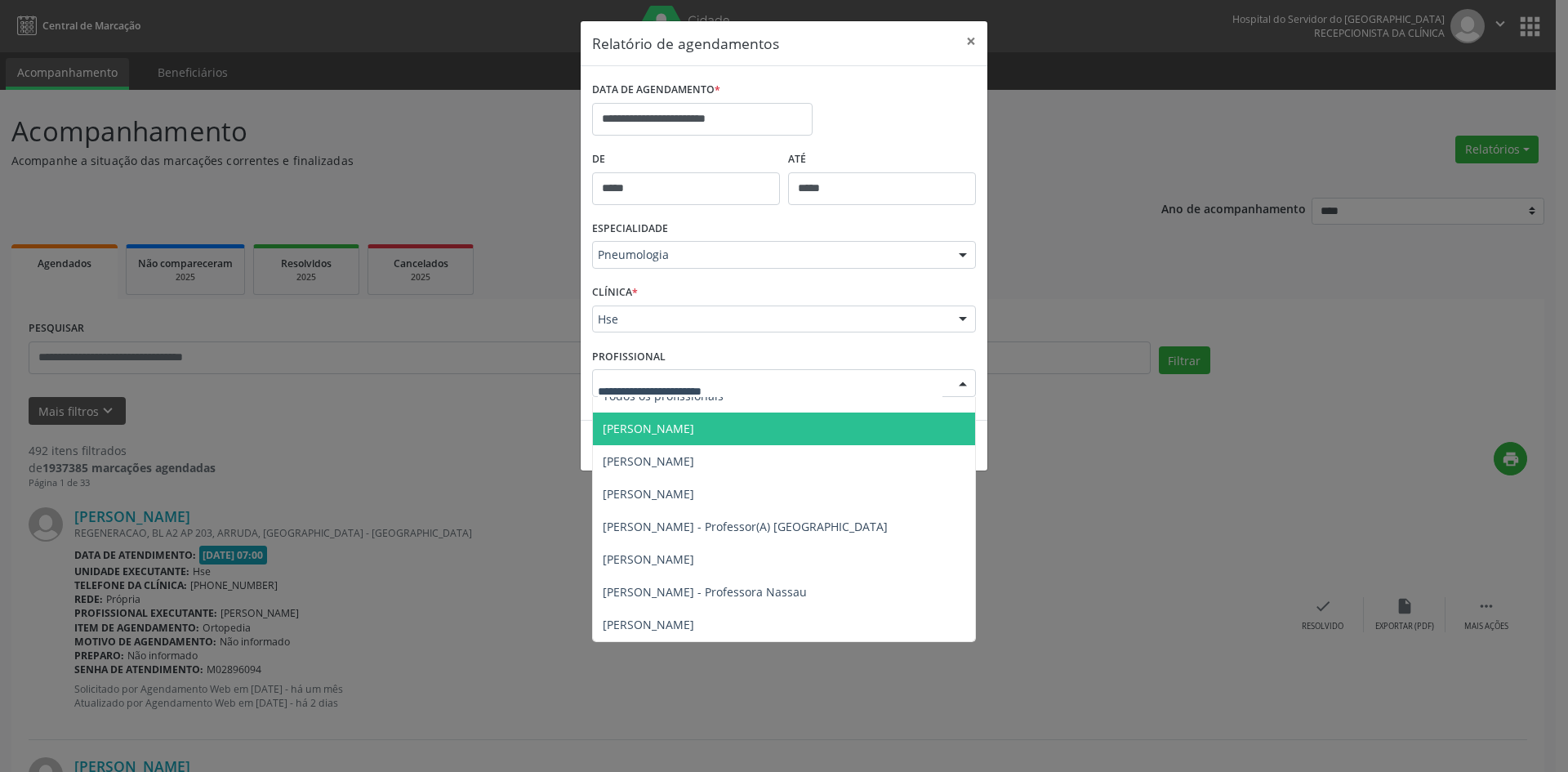
scroll to position [0, 0]
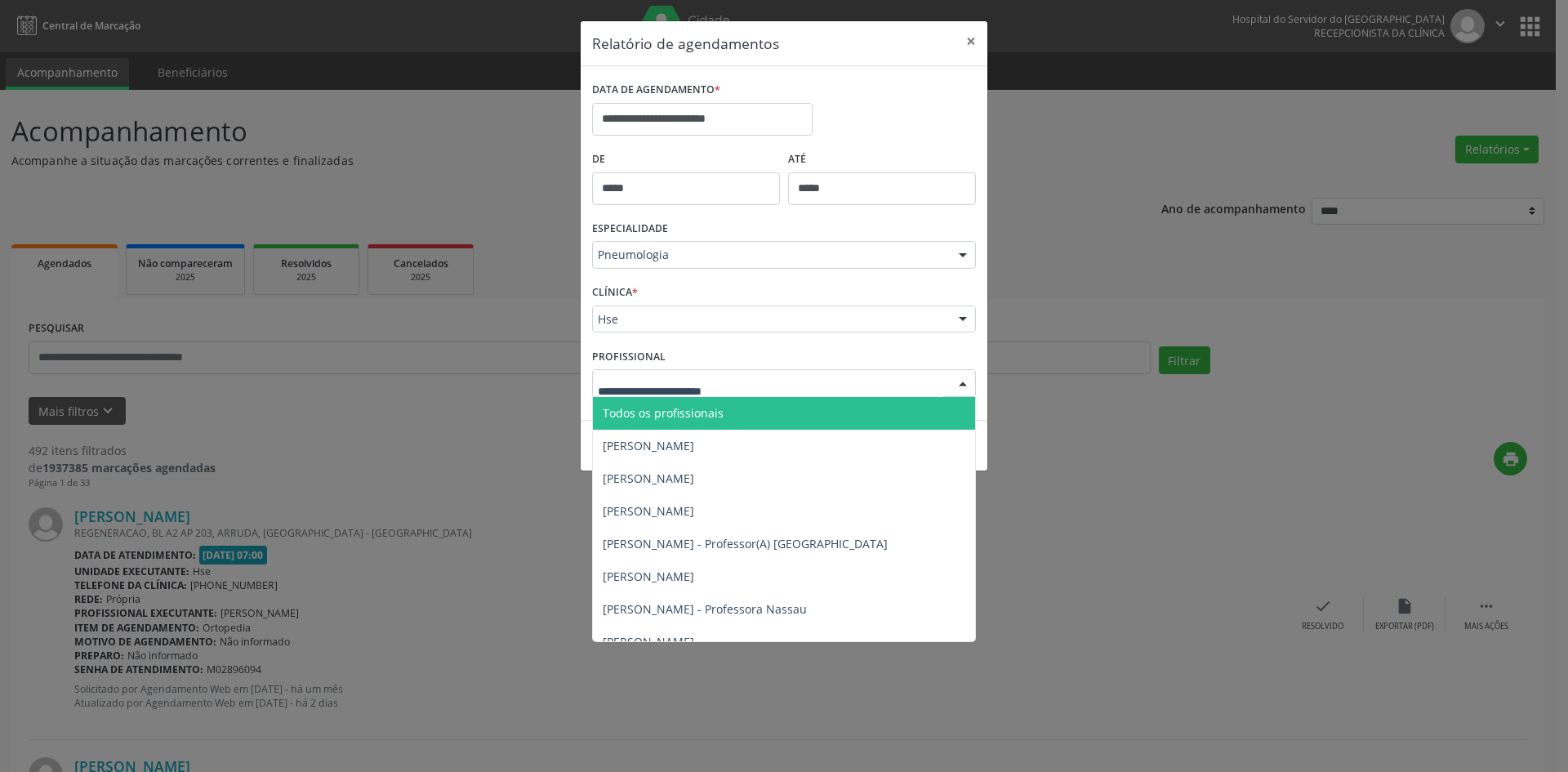
click at [636, 415] on span "Todos os profissionais" at bounding box center [663, 412] width 121 height 16
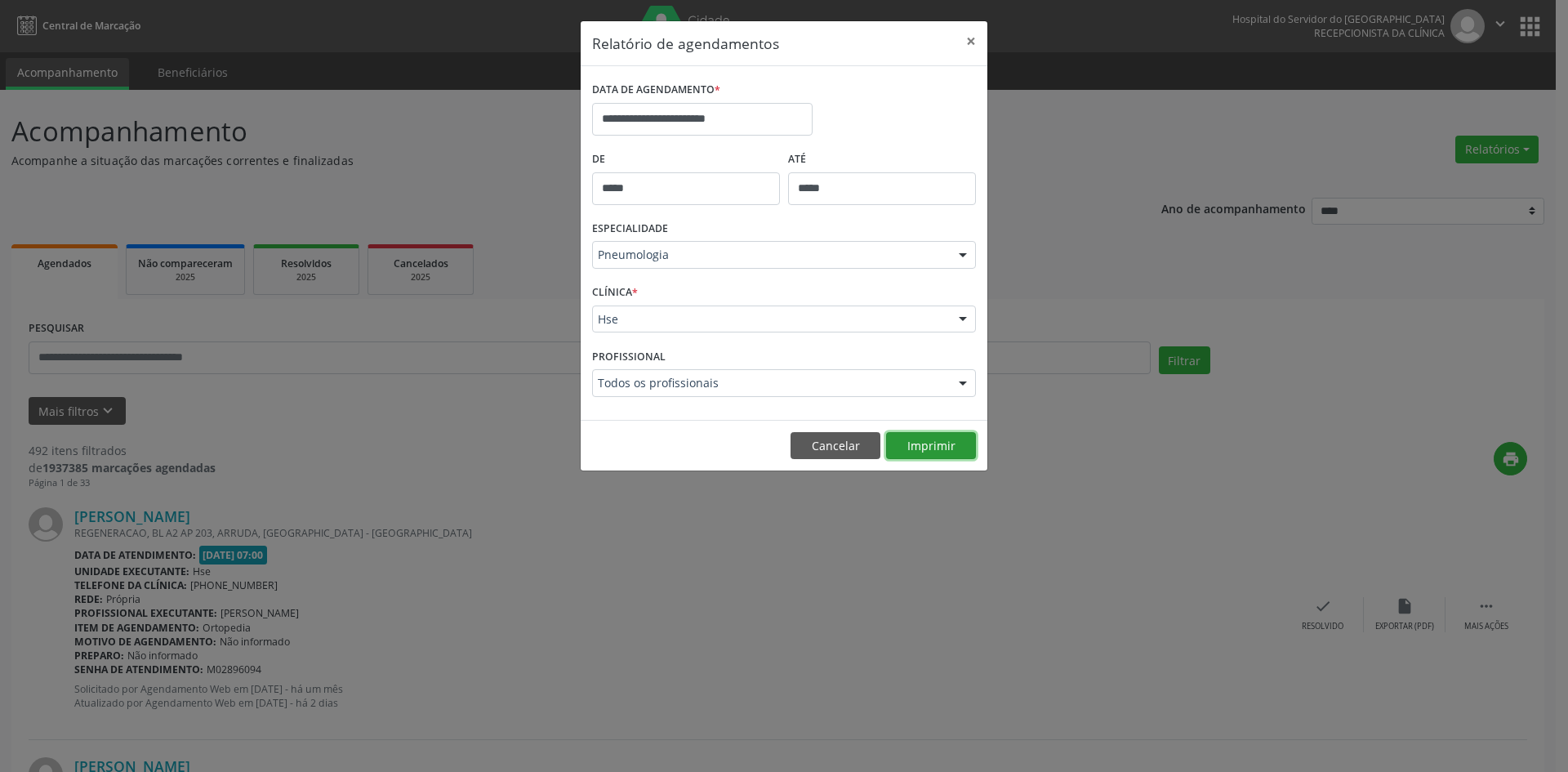
click at [947, 447] on button "Imprimir" at bounding box center [930, 446] width 89 height 28
click at [957, 255] on div at bounding box center [962, 255] width 25 height 28
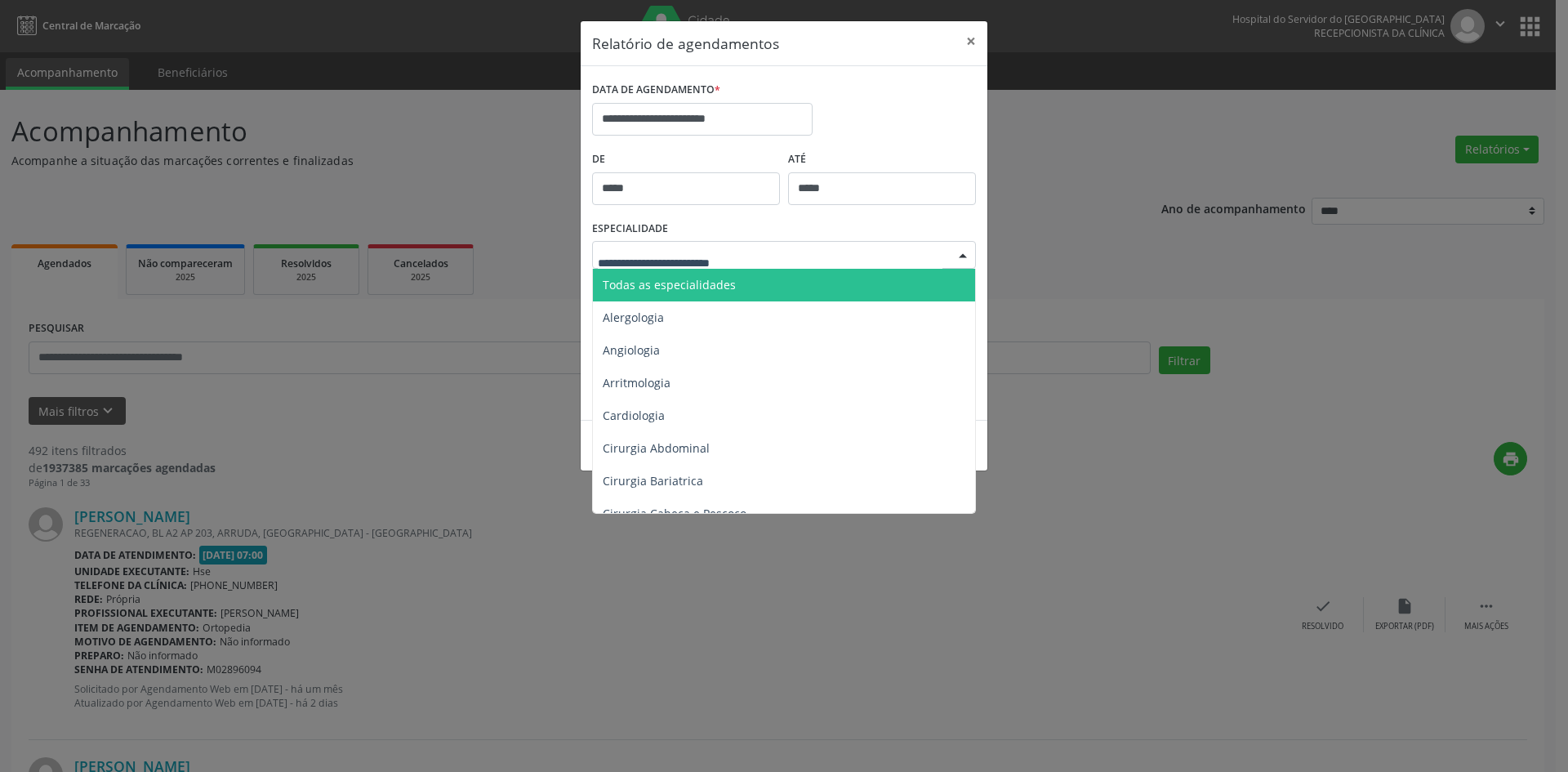
click at [690, 276] on span "Todas as especialidades" at bounding box center [784, 284] width 384 height 32
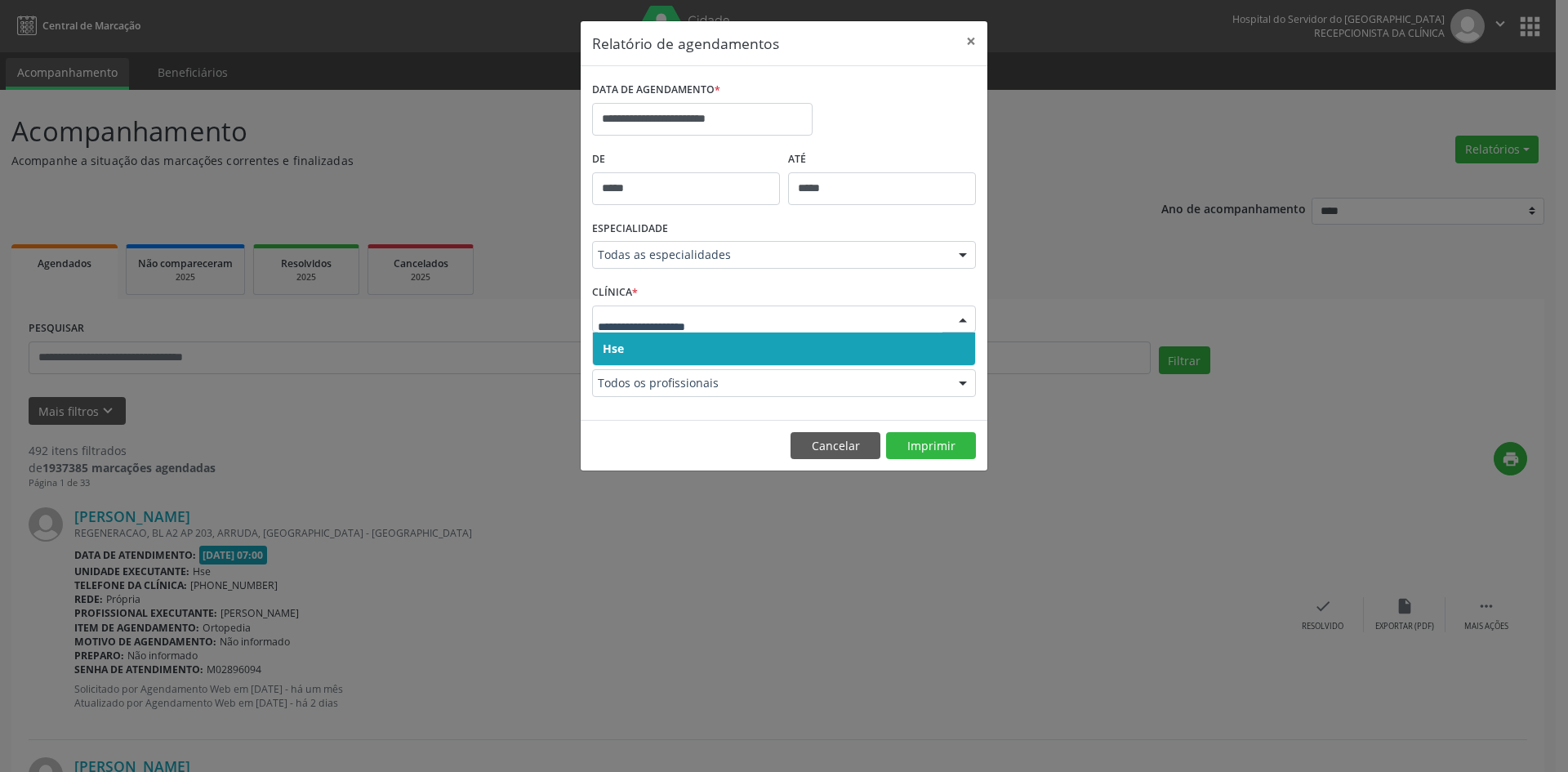
drag, startPoint x: 619, startPoint y: 355, endPoint x: 620, endPoint y: 330, distance: 25.0
click at [619, 347] on span "Hse" at bounding box center [613, 348] width 21 height 16
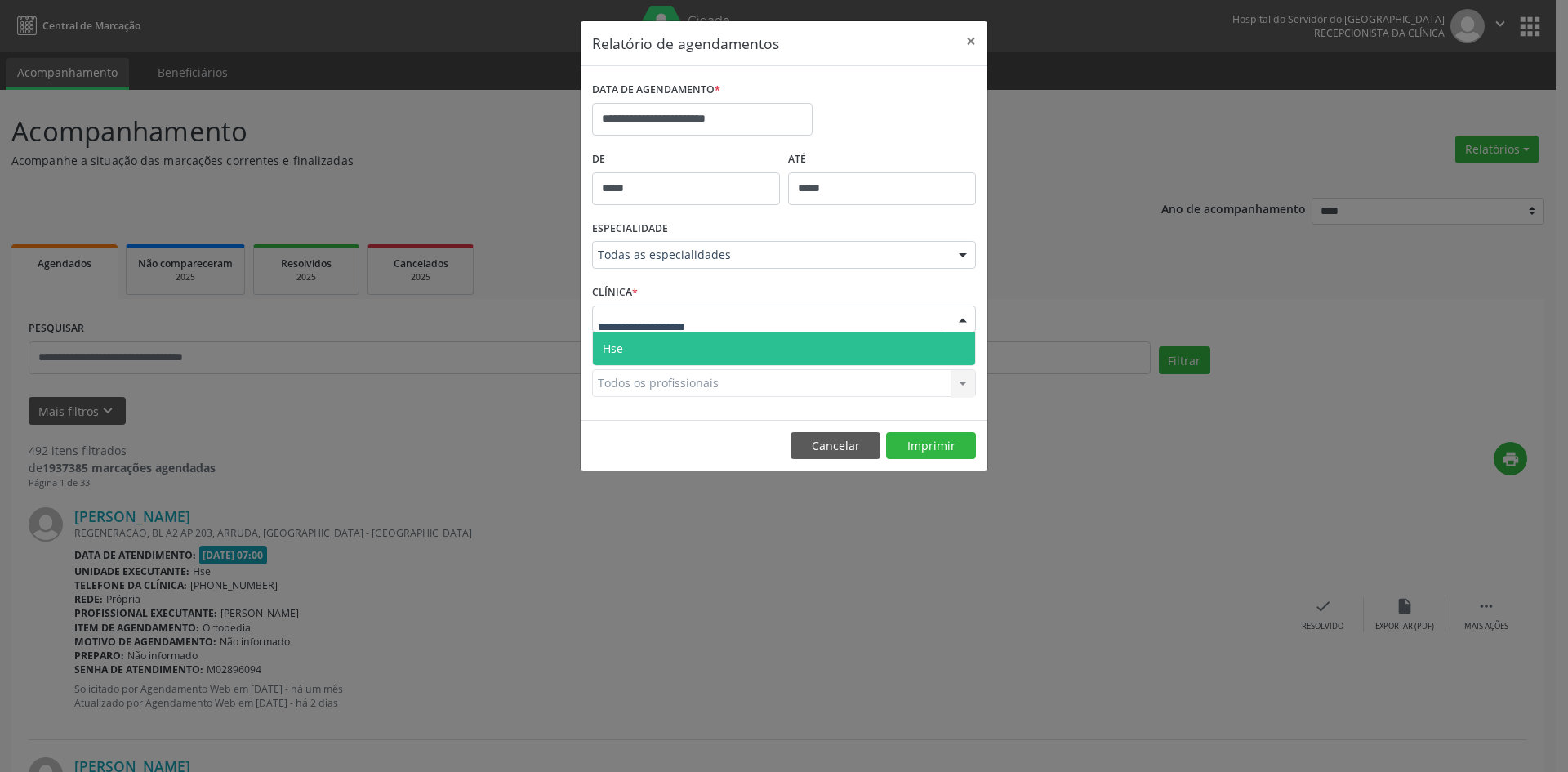
click at [624, 352] on span "Hse" at bounding box center [784, 349] width 383 height 32
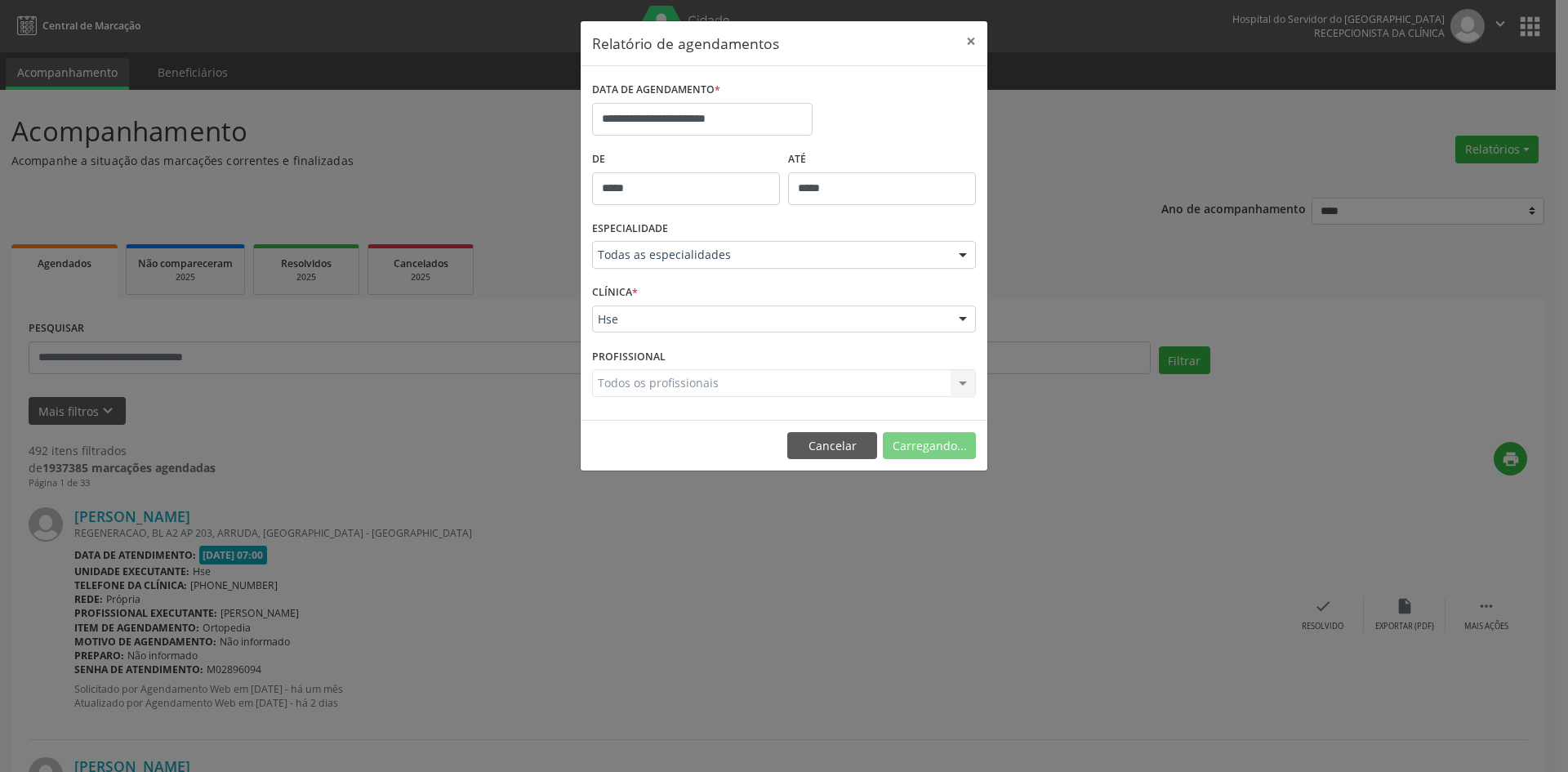
click at [626, 383] on div "Todos os profissionais Todos os profissionais [PERSON_NAME] [PERSON_NAME] e [PE…" at bounding box center [784, 383] width 383 height 28
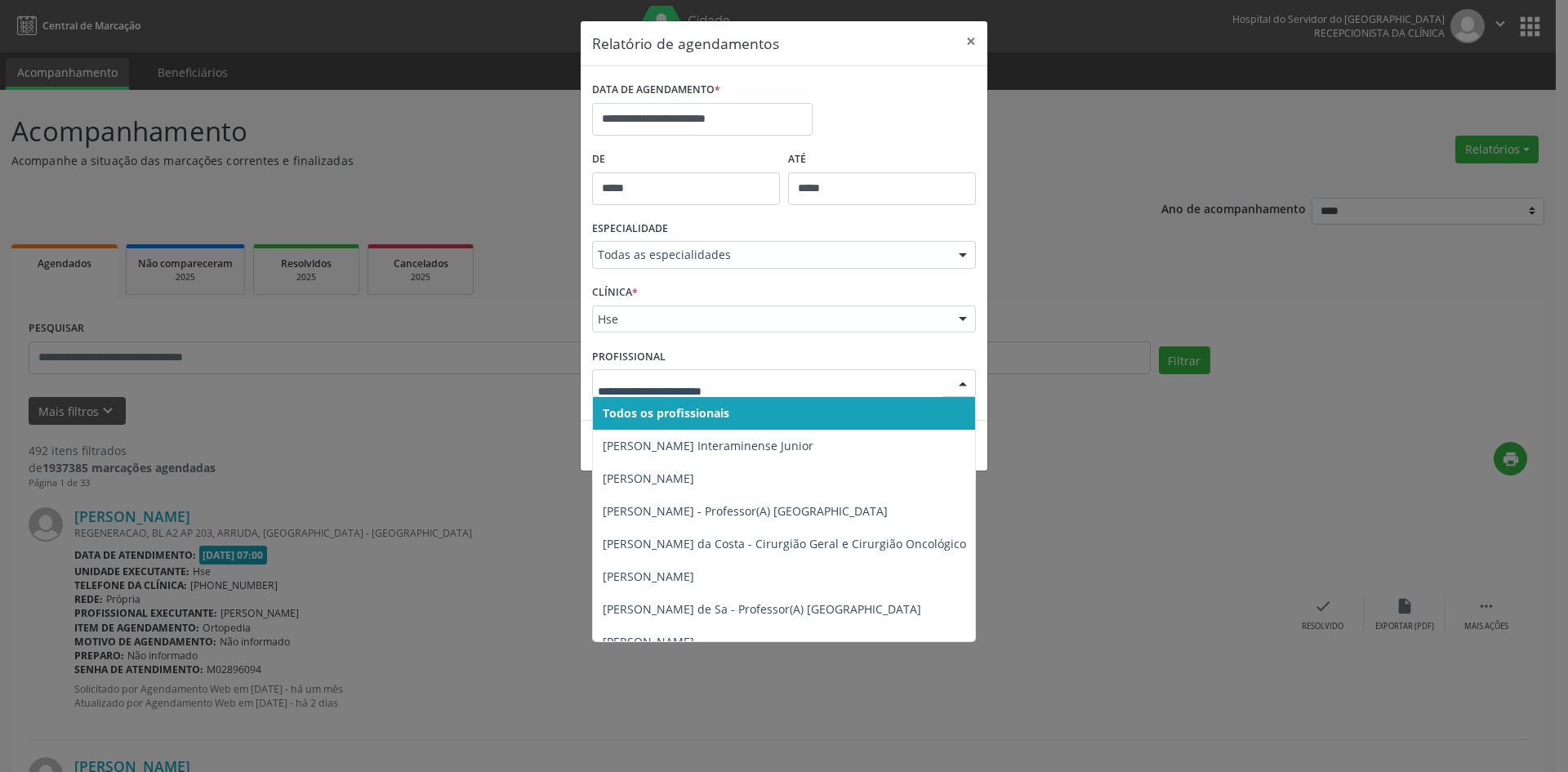
type input "*"
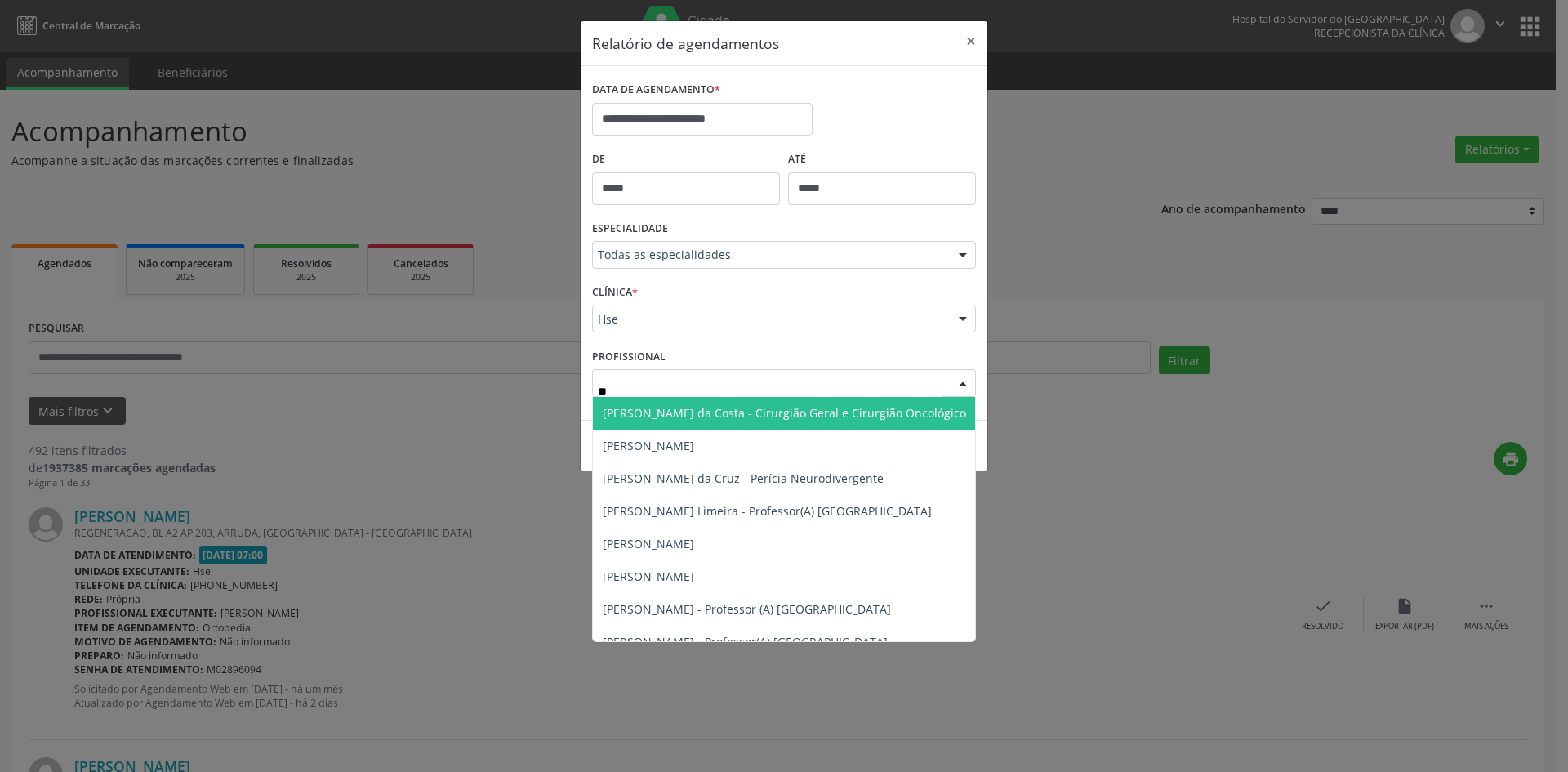
type input "***"
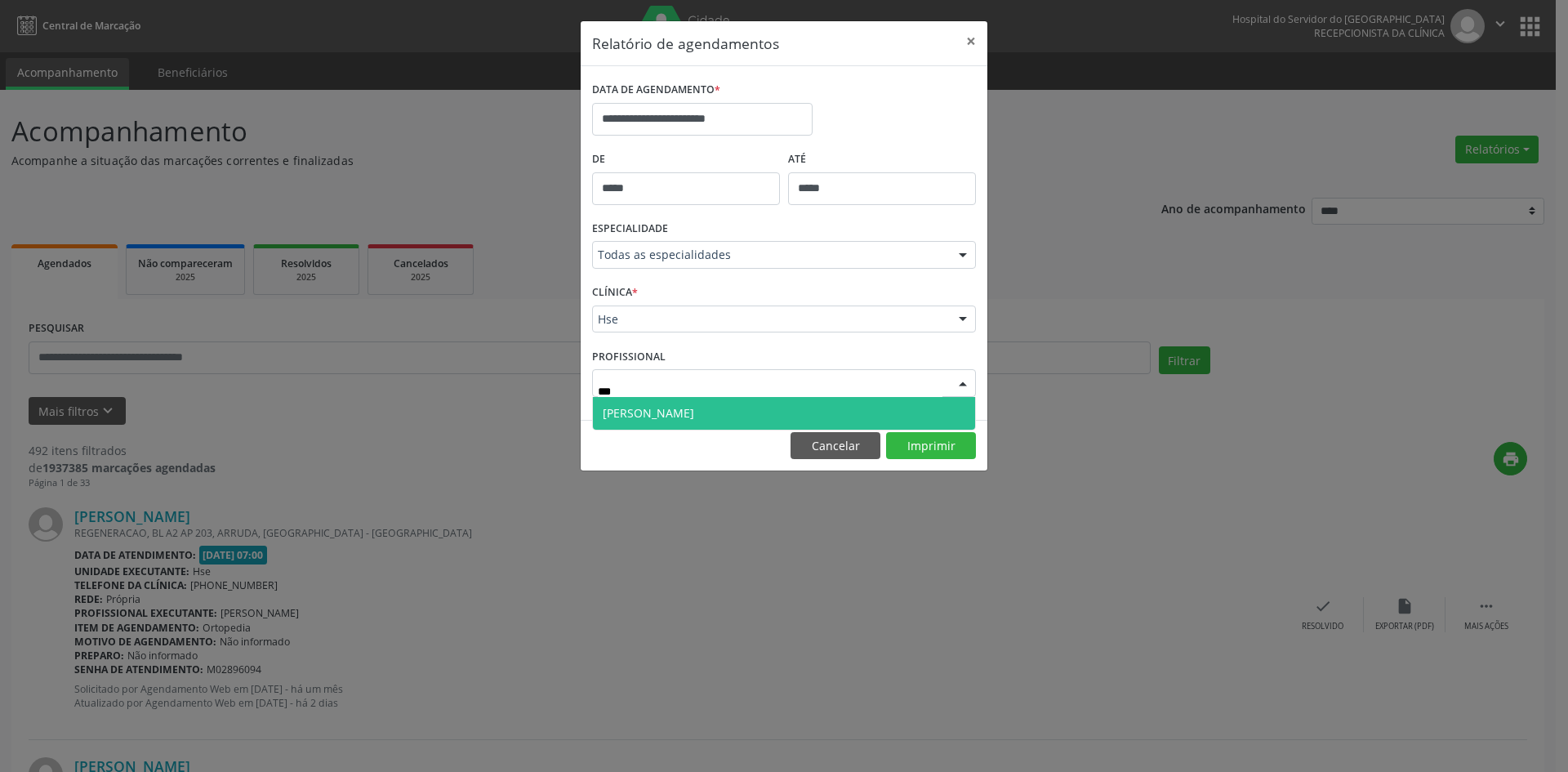
click at [634, 414] on span "[PERSON_NAME]" at bounding box center [648, 412] width 91 height 16
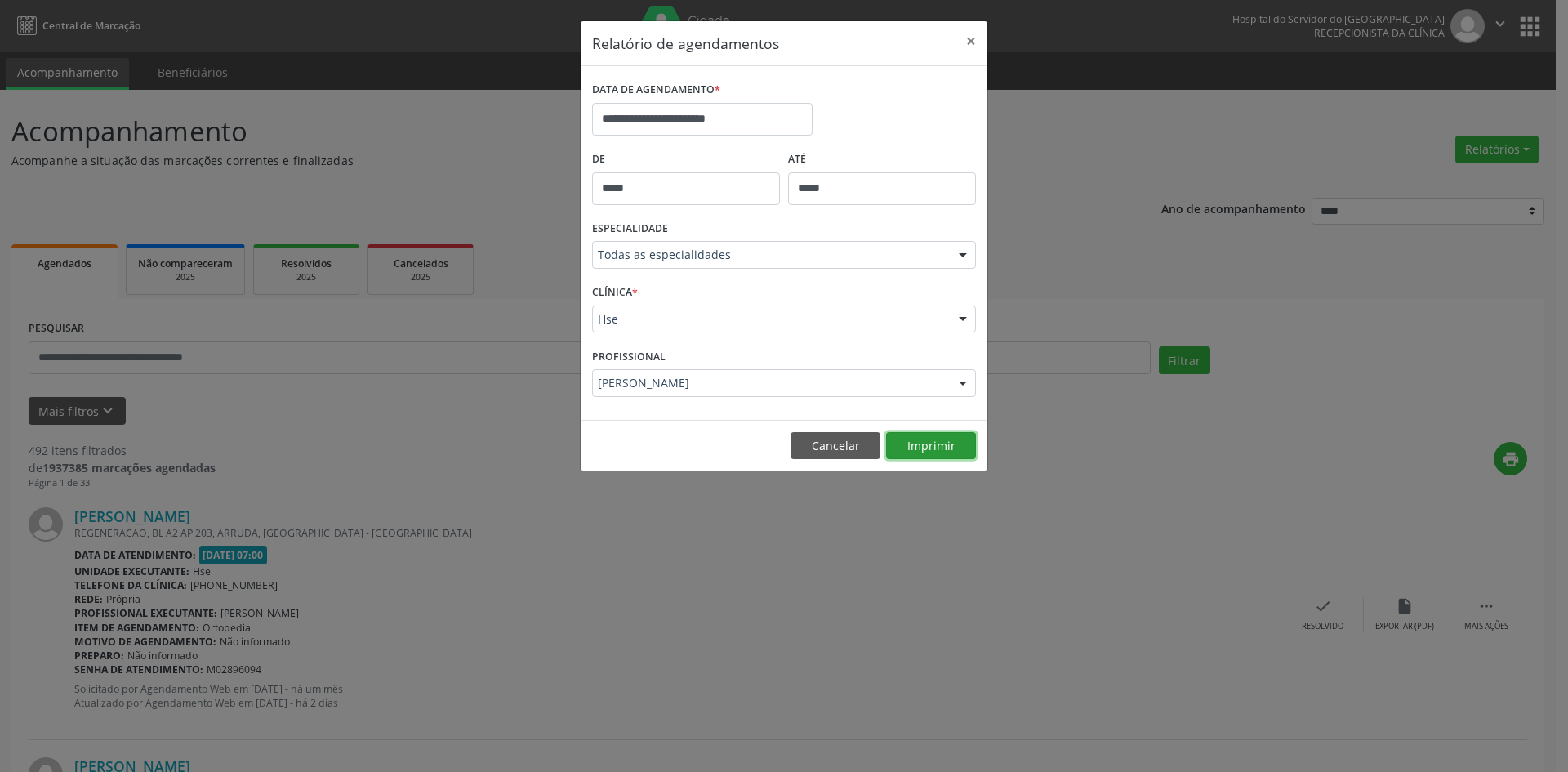
click at [925, 447] on button "Imprimir" at bounding box center [930, 446] width 89 height 28
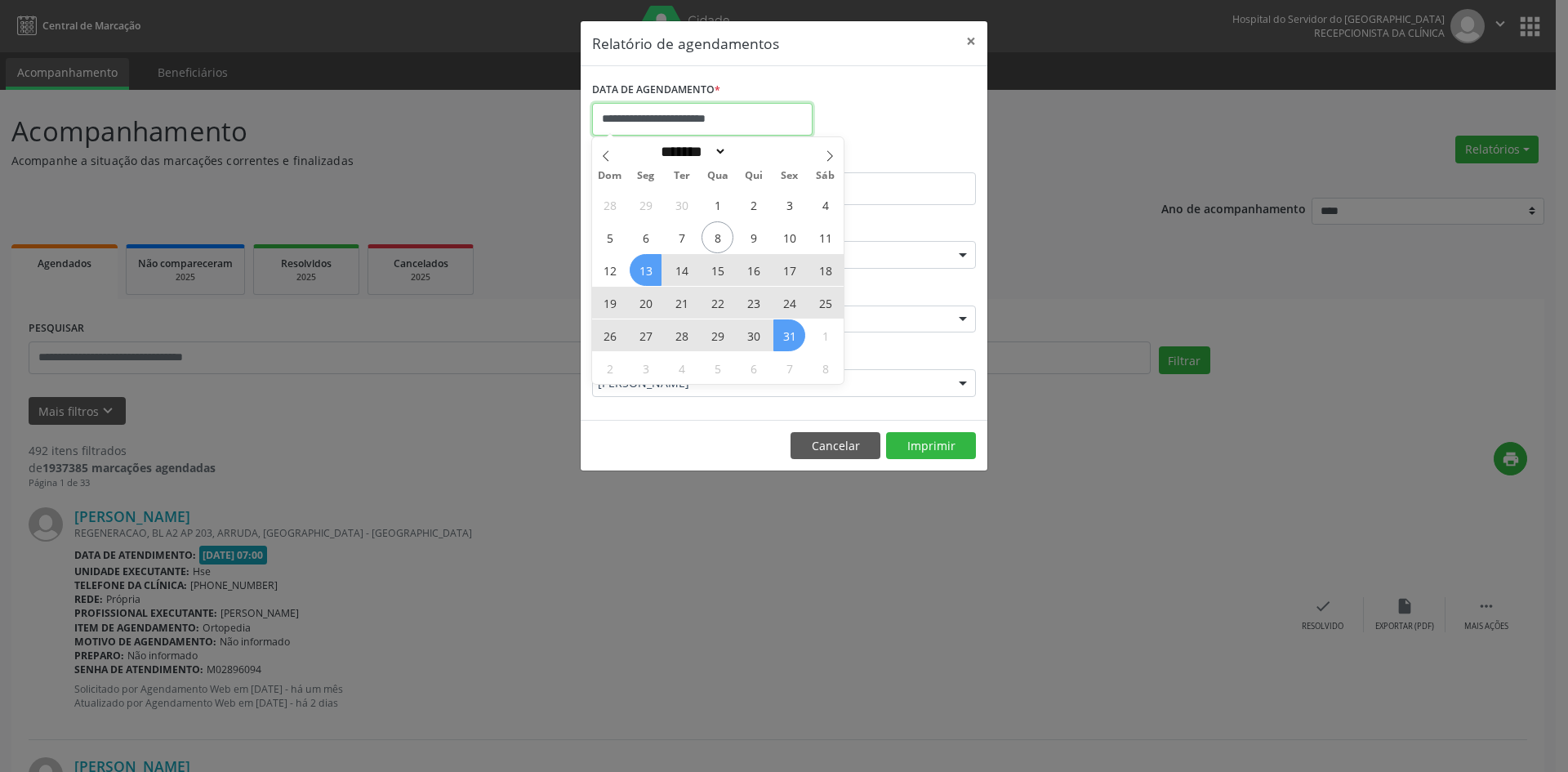
click at [692, 118] on input "**********" at bounding box center [701, 119] width 220 height 32
click at [722, 240] on span "8" at bounding box center [717, 237] width 32 height 32
type input "**********"
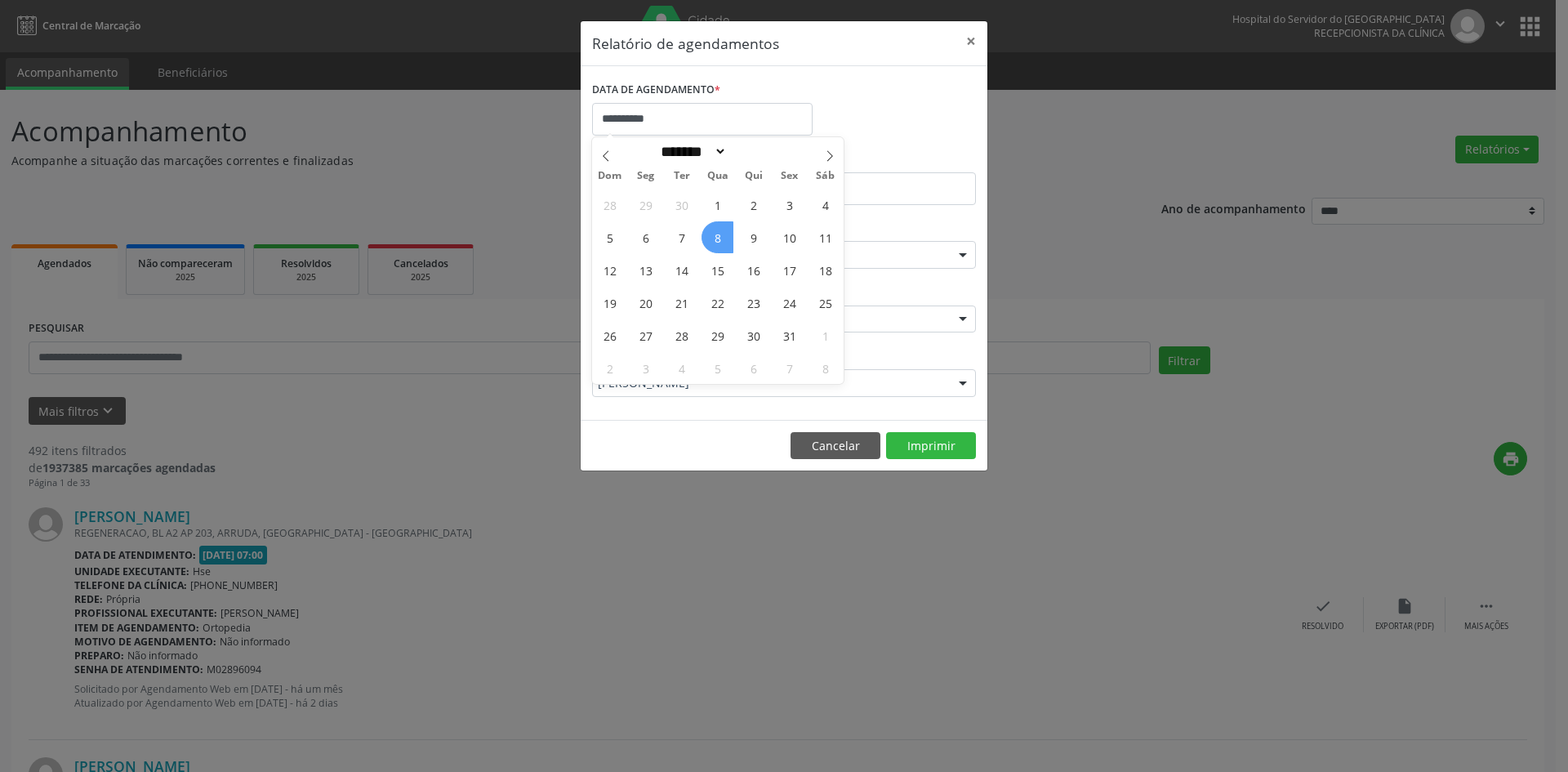
click at [722, 240] on span "8" at bounding box center [717, 237] width 32 height 32
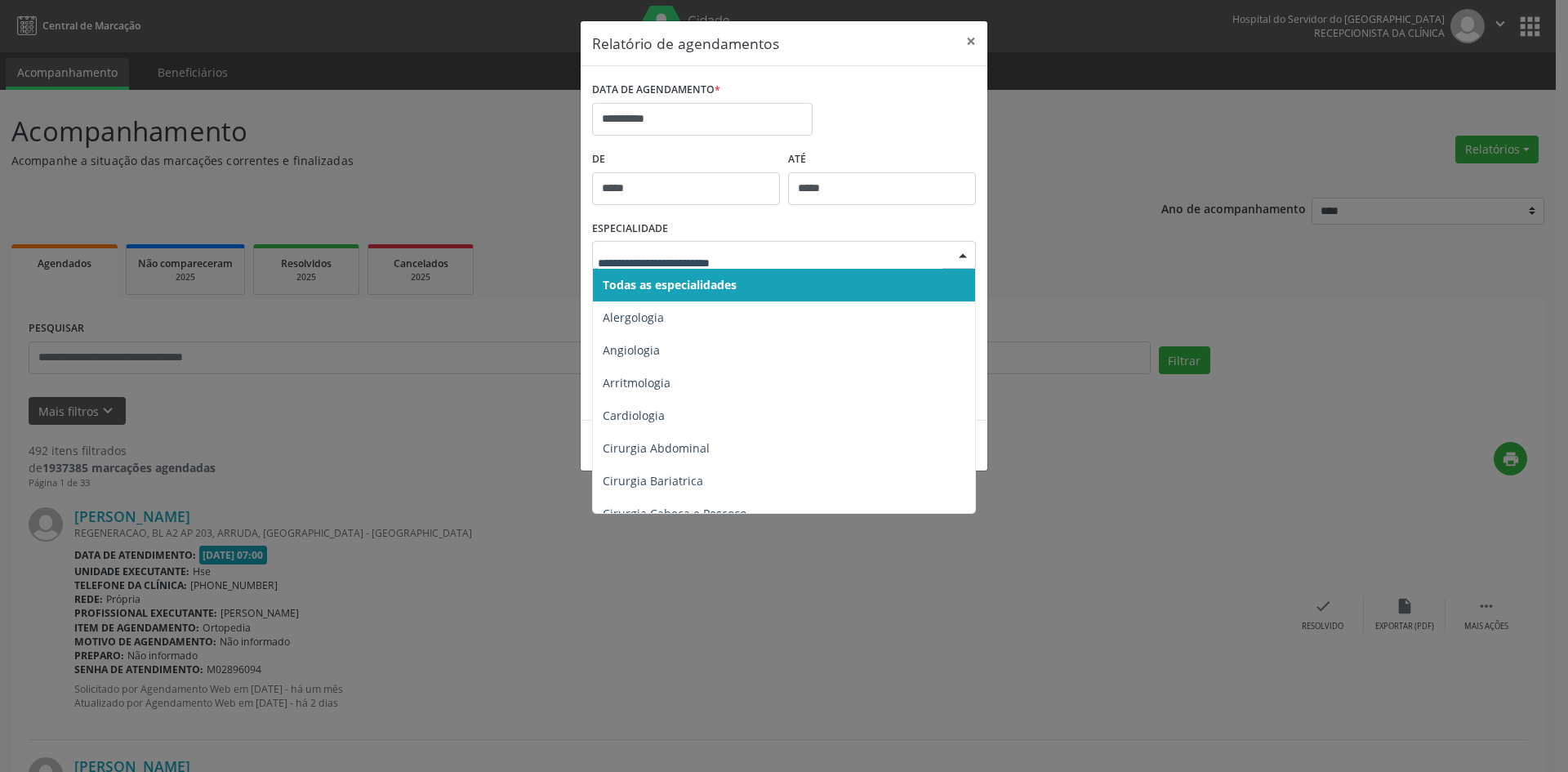
click at [962, 254] on div at bounding box center [962, 255] width 25 height 28
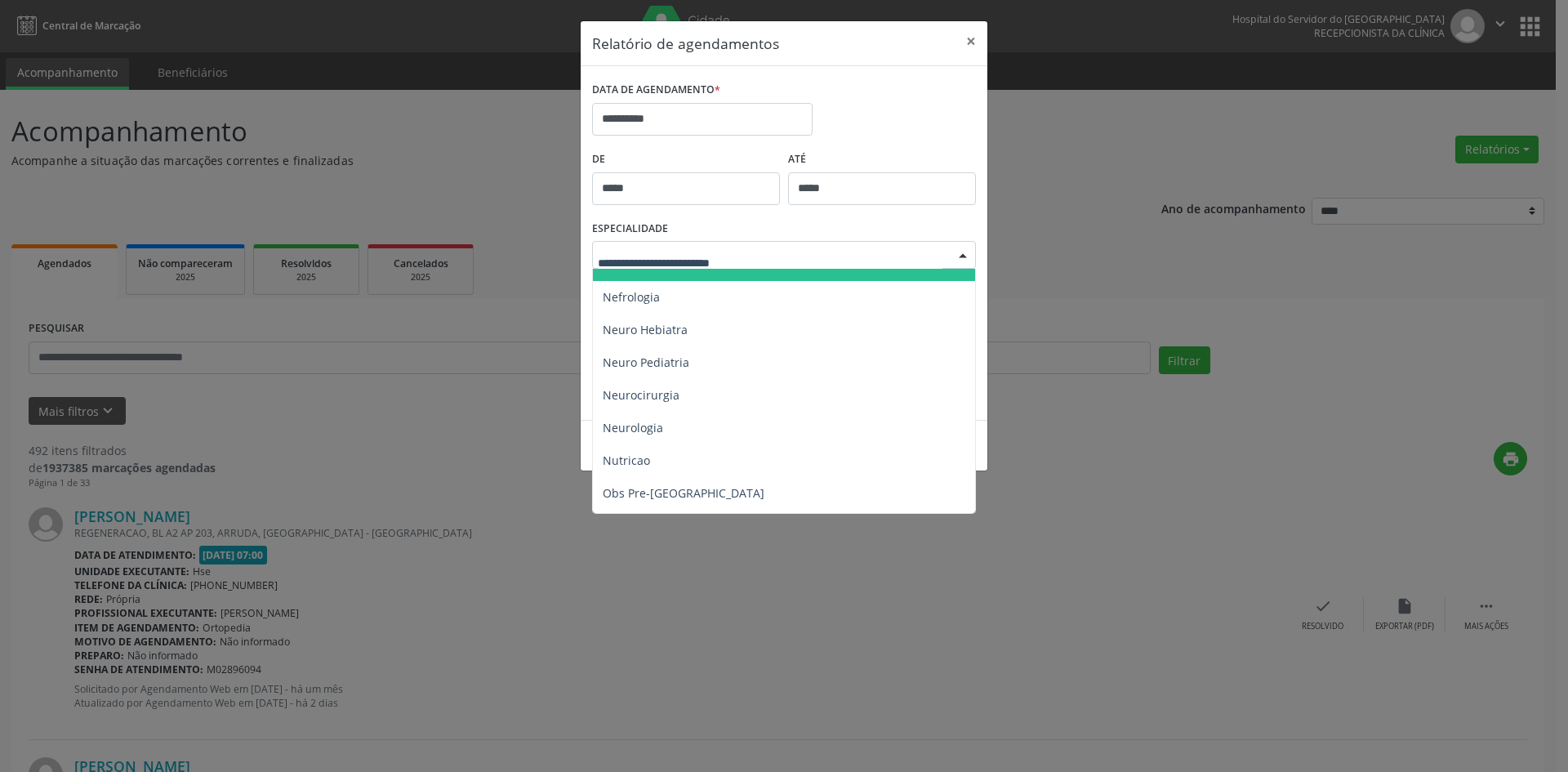
scroll to position [1552, 0]
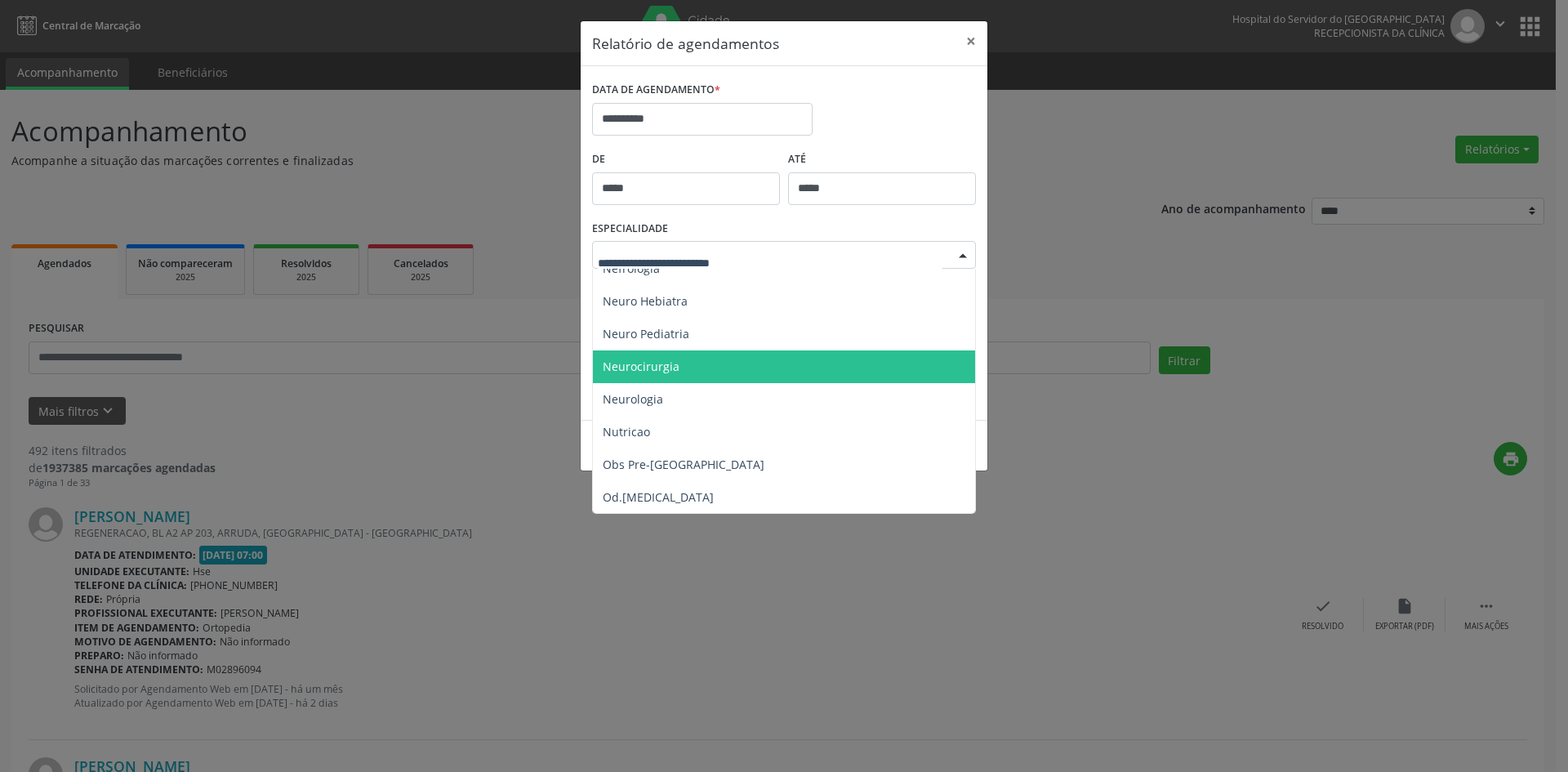
click at [659, 364] on span "Neurocirurgia" at bounding box center [641, 366] width 77 height 16
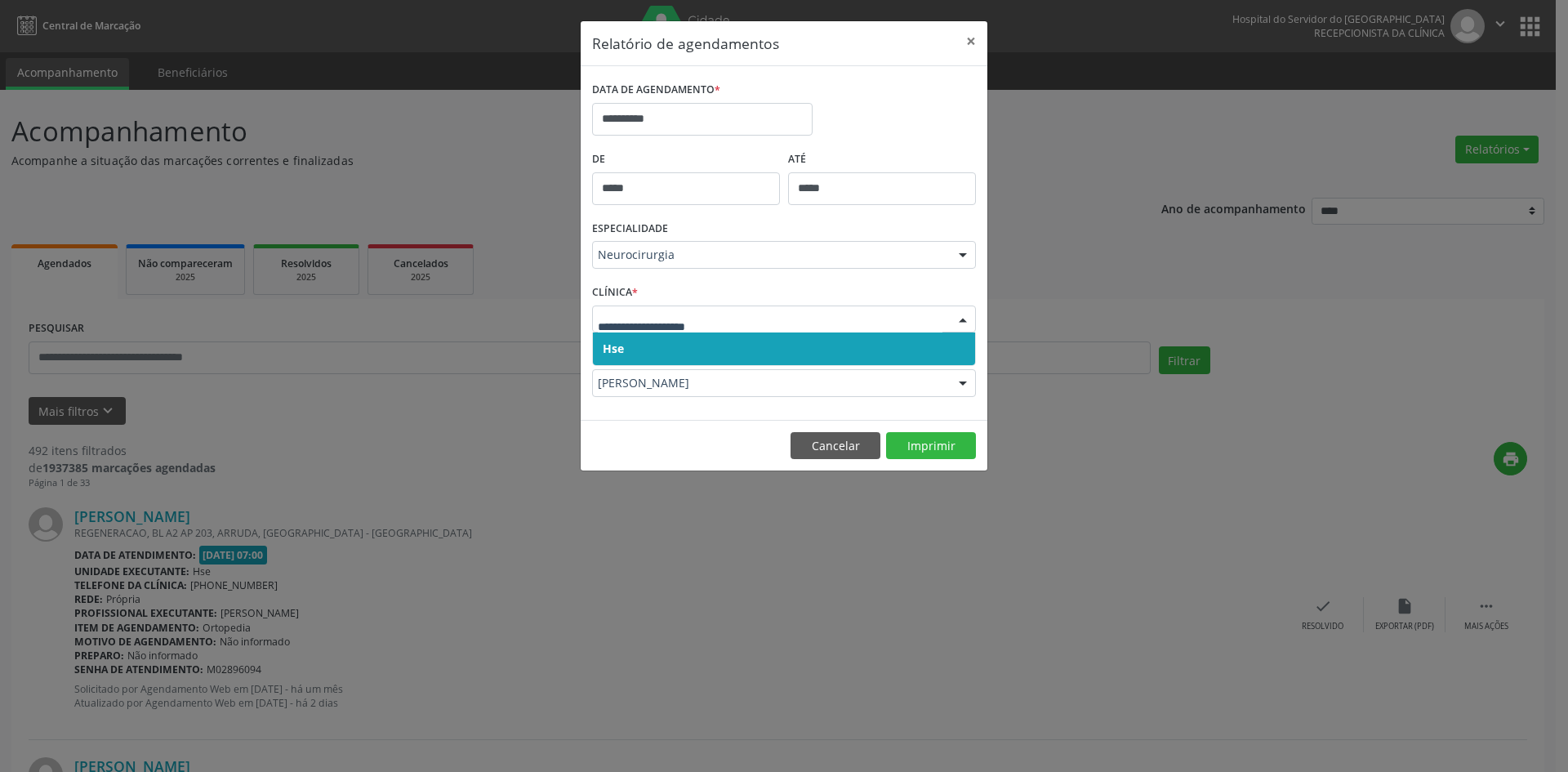
click at [618, 356] on span "Hse" at bounding box center [613, 348] width 21 height 16
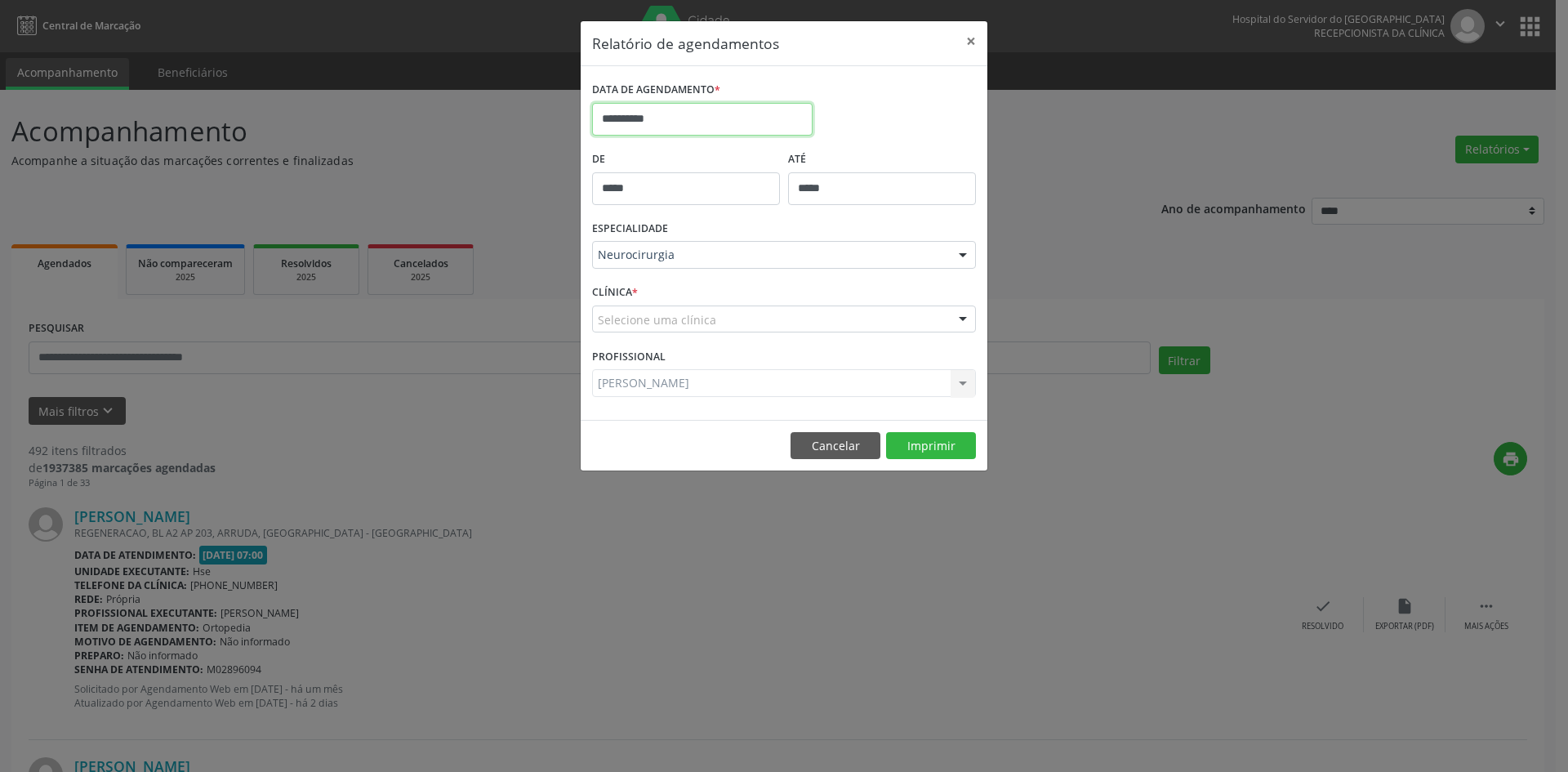
click at [777, 113] on input "**********" at bounding box center [701, 119] width 220 height 32
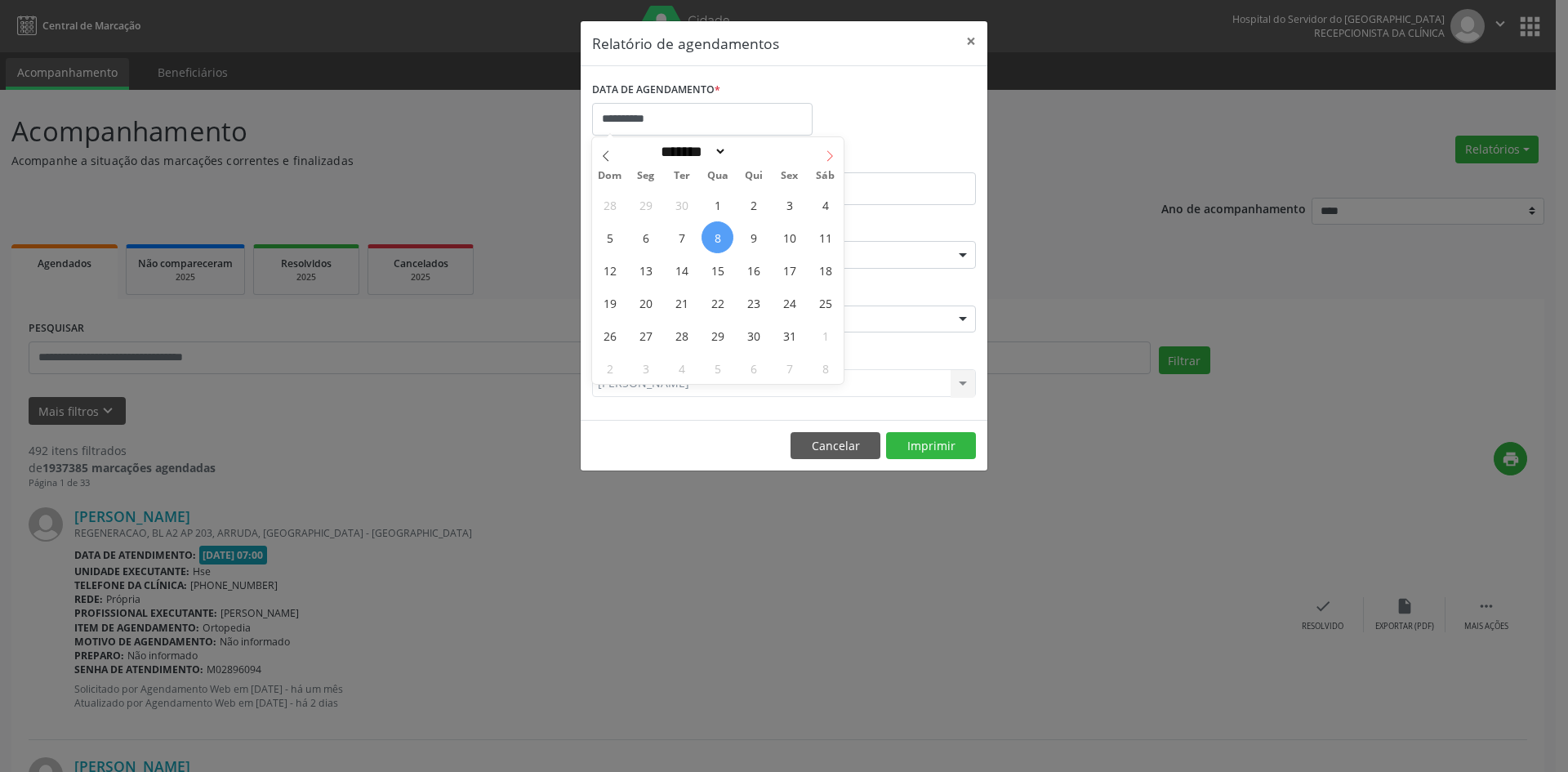
click at [836, 155] on span at bounding box center [830, 151] width 28 height 28
select select "**"
click at [821, 213] on span "1" at bounding box center [825, 205] width 32 height 32
type input "**********"
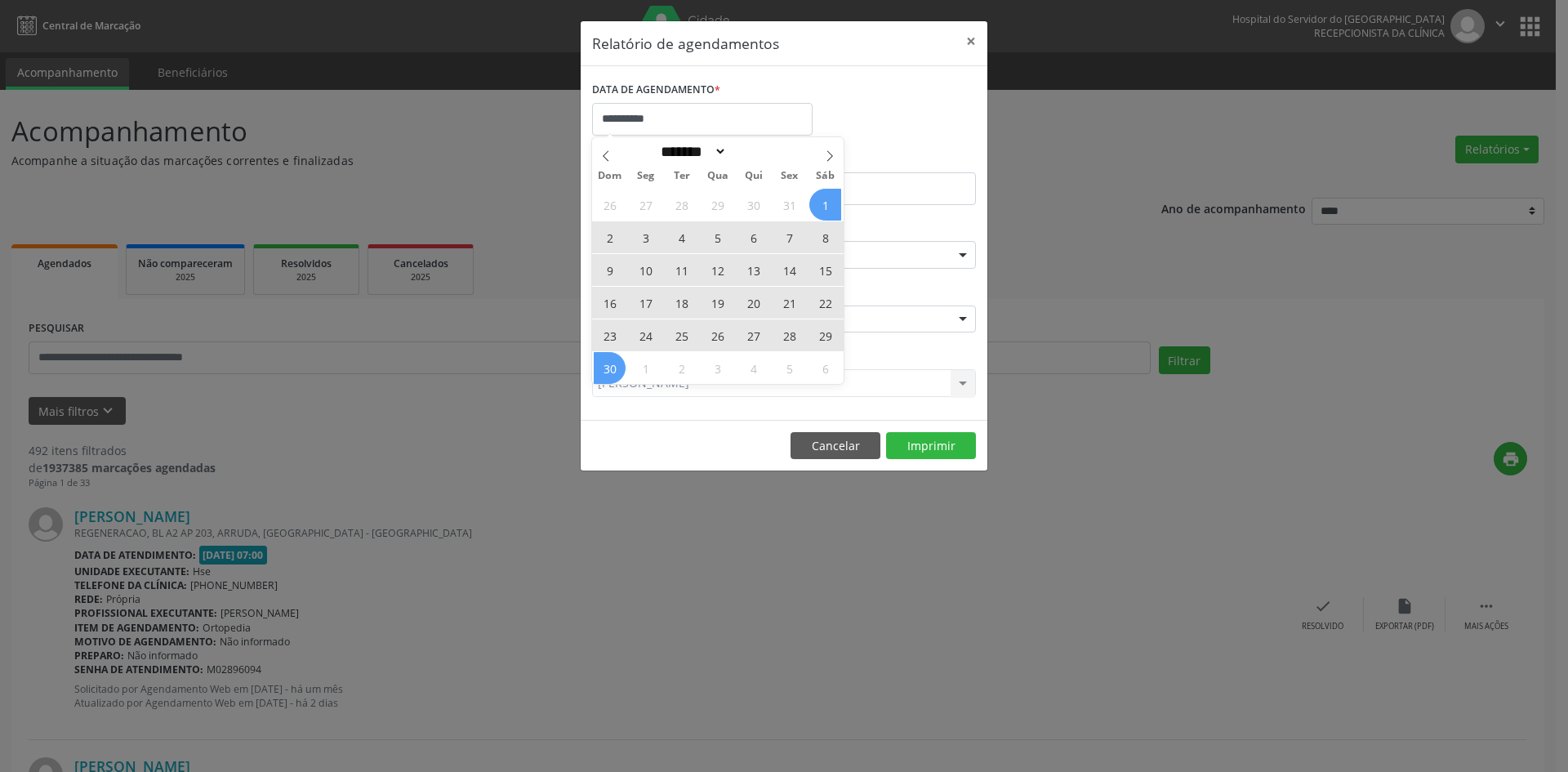
drag, startPoint x: 821, startPoint y: 213, endPoint x: 612, endPoint y: 371, distance: 262.0
click at [612, 371] on div "26 27 28 29 30 31 1 2 3 4 5 6 7 8 9 10 11 12 13 14 15 16 17 18 19 20 21 22 23 2…" at bounding box center [717, 286] width 252 height 196
click at [603, 367] on span "30" at bounding box center [609, 368] width 32 height 32
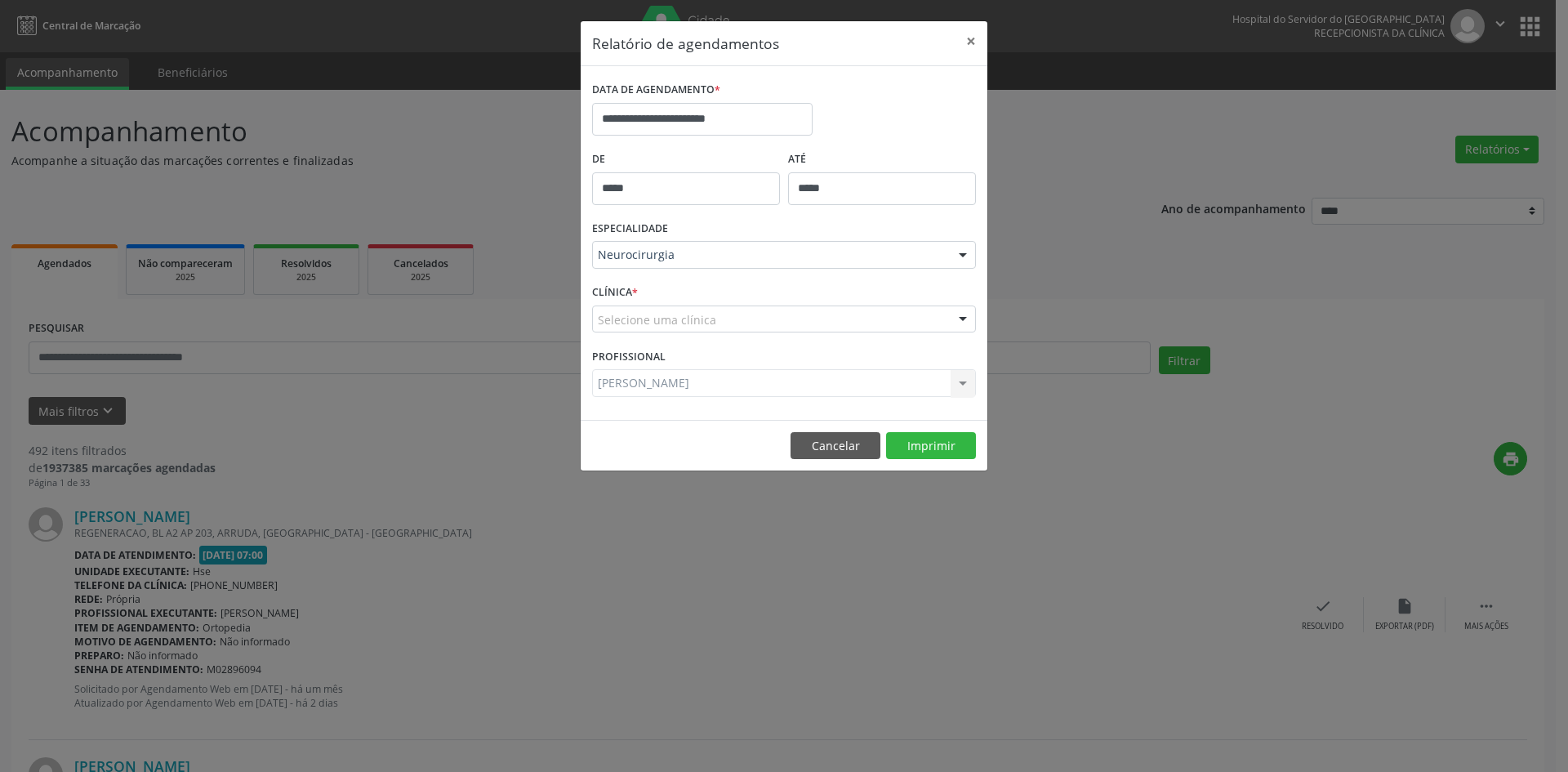
click at [961, 256] on div at bounding box center [962, 255] width 25 height 28
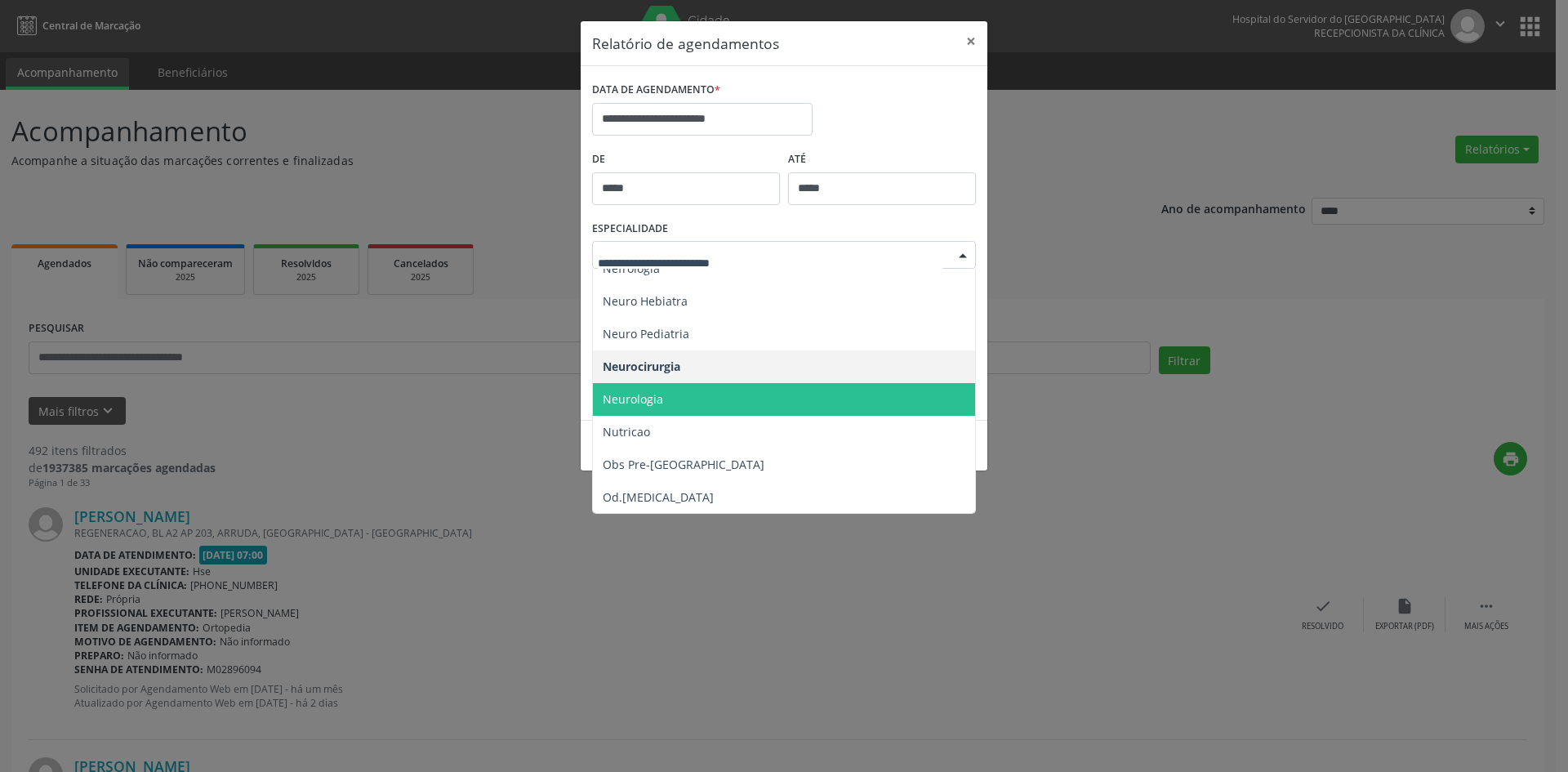
click at [610, 398] on span "Neurologia" at bounding box center [633, 398] width 61 height 16
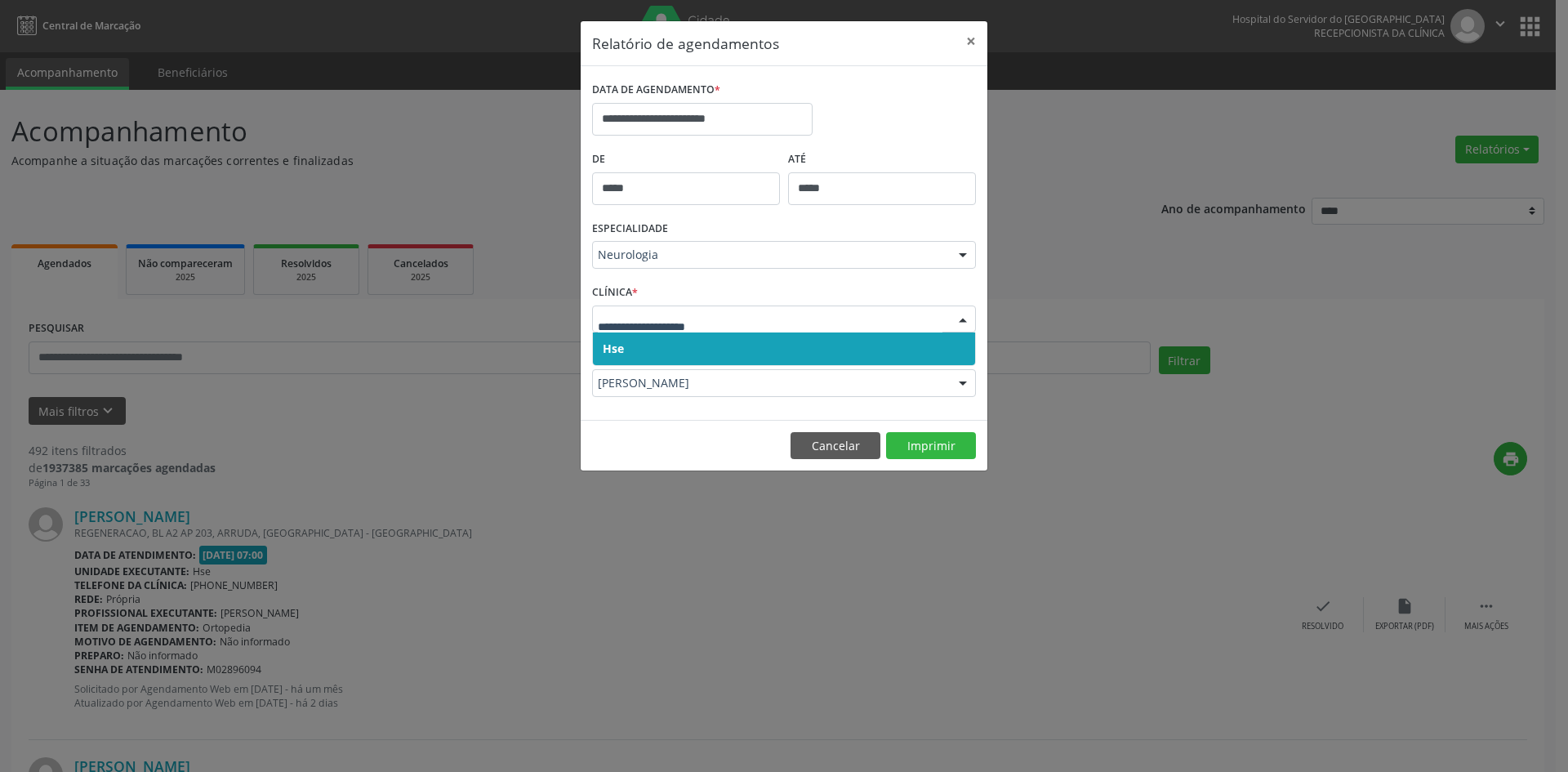
click at [623, 347] on span "Hse" at bounding box center [613, 348] width 21 height 16
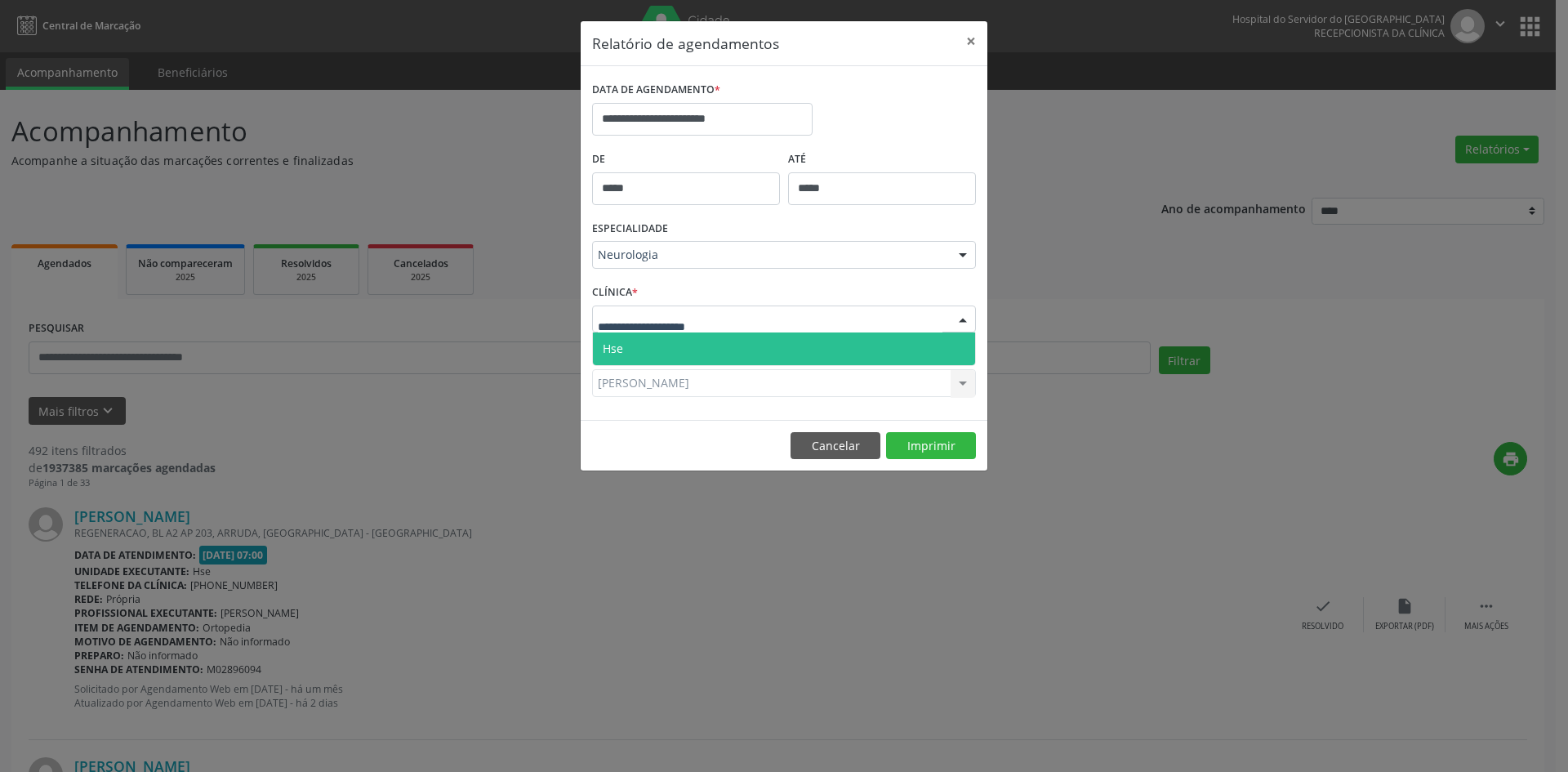
click at [621, 347] on span "Hse" at bounding box center [613, 348] width 20 height 16
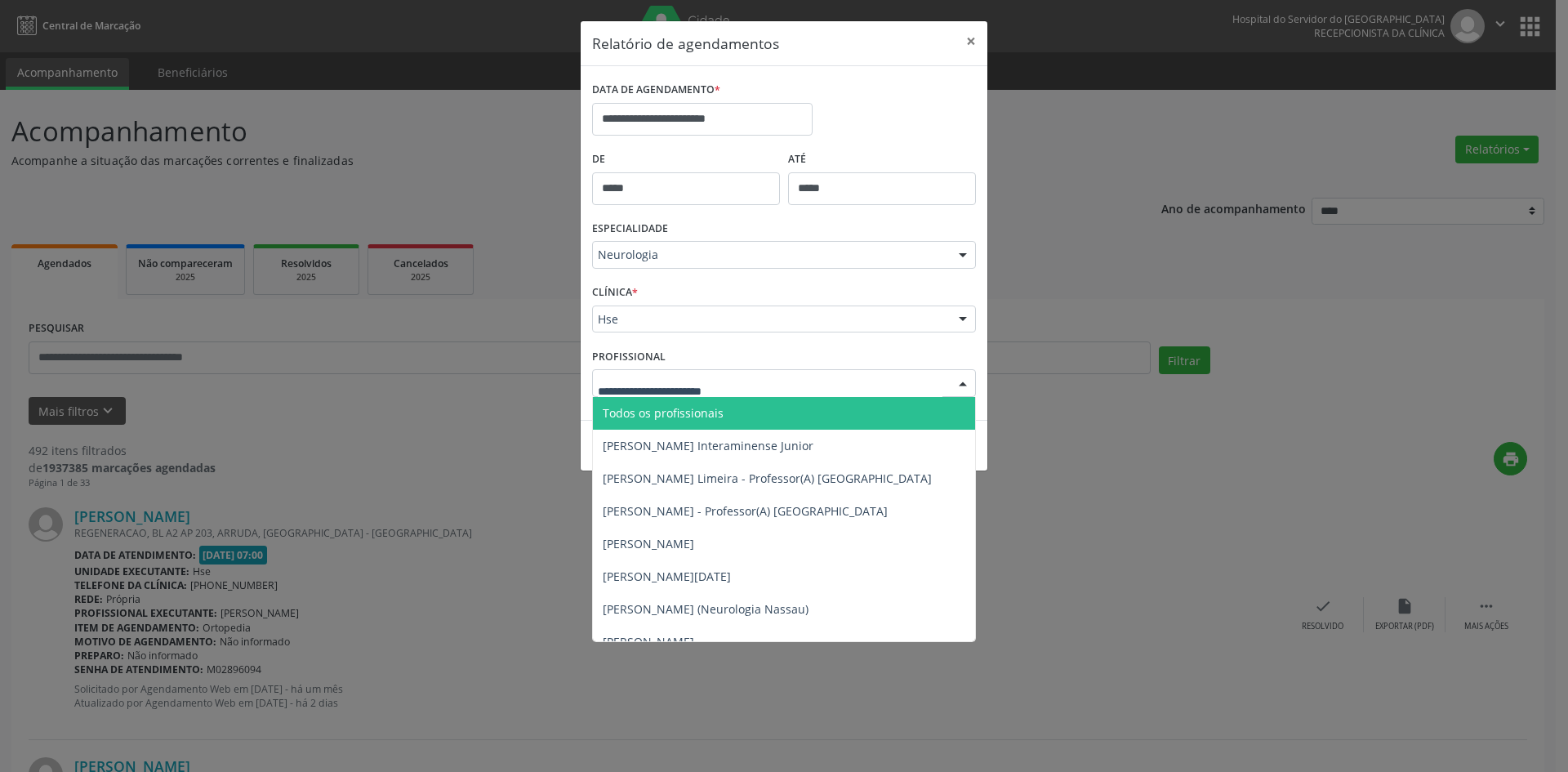
click at [643, 417] on span "Todos os profissionais" at bounding box center [663, 412] width 121 height 16
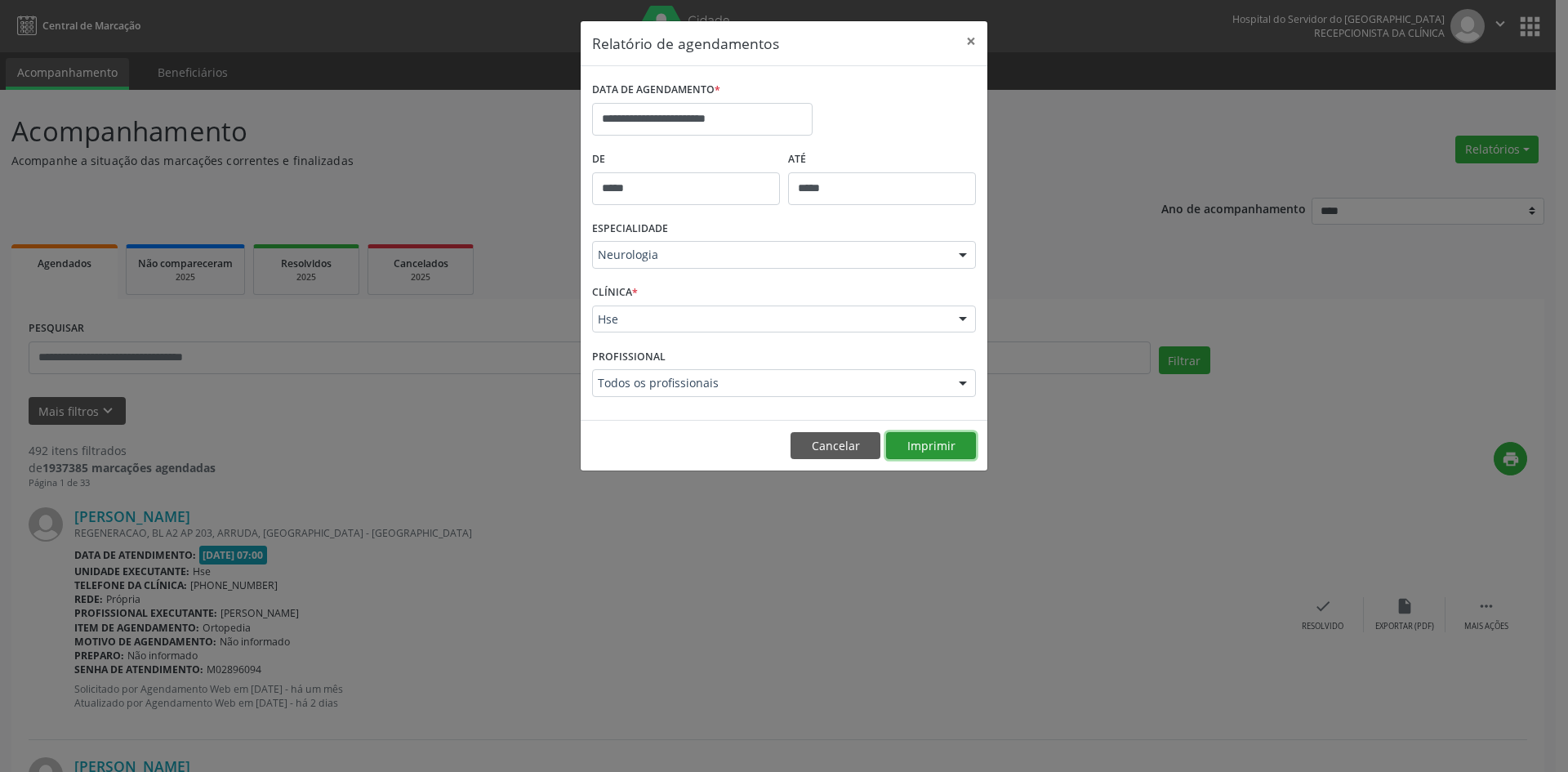
click at [951, 445] on button "Imprimir" at bounding box center [930, 446] width 89 height 28
